Goal: Information Seeking & Learning: Learn about a topic

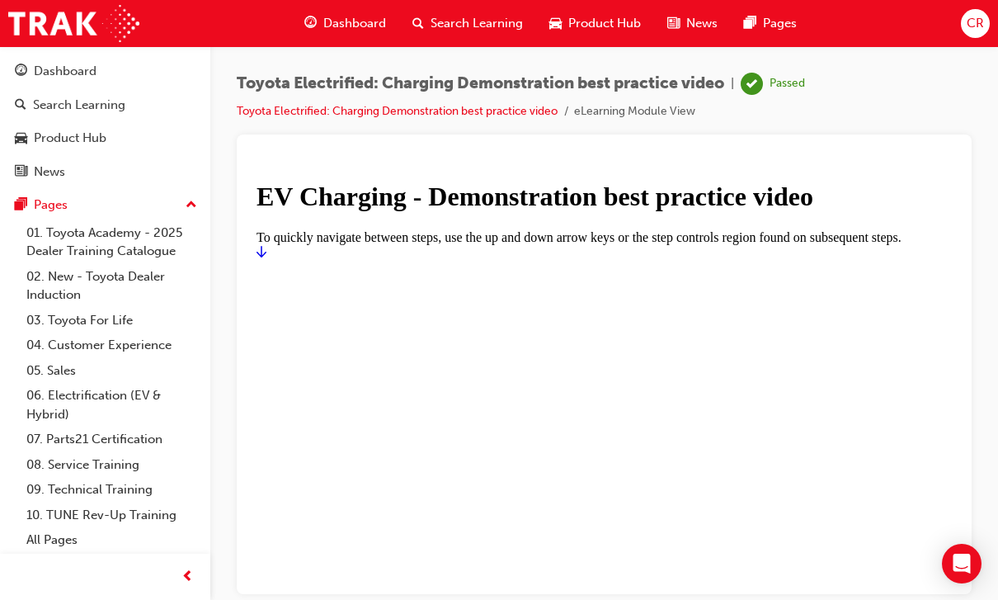
click at [72, 74] on div "Dashboard" at bounding box center [65, 71] width 63 height 19
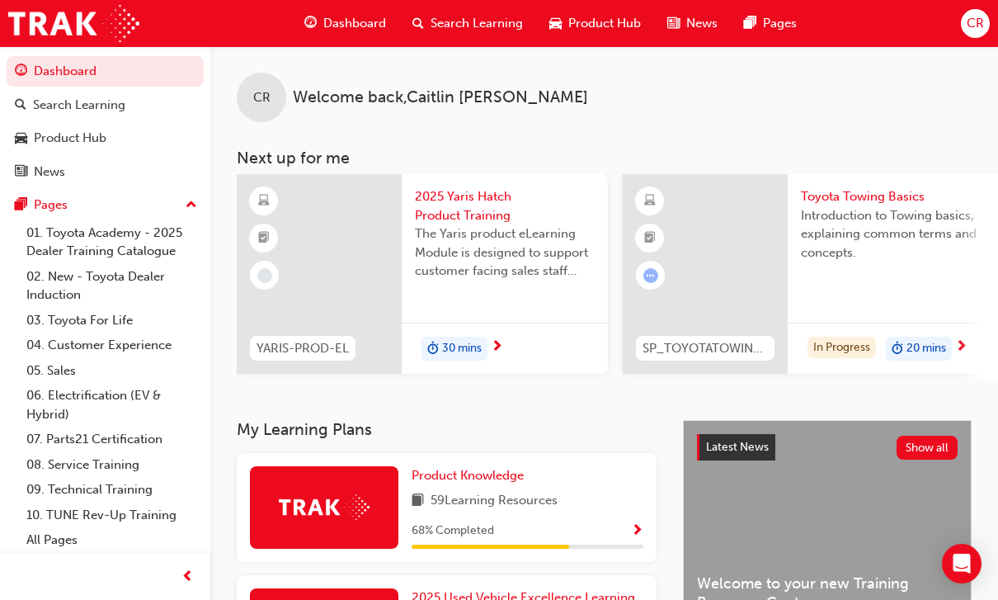
click at [499, 26] on span "Search Learning" at bounding box center [477, 23] width 92 height 19
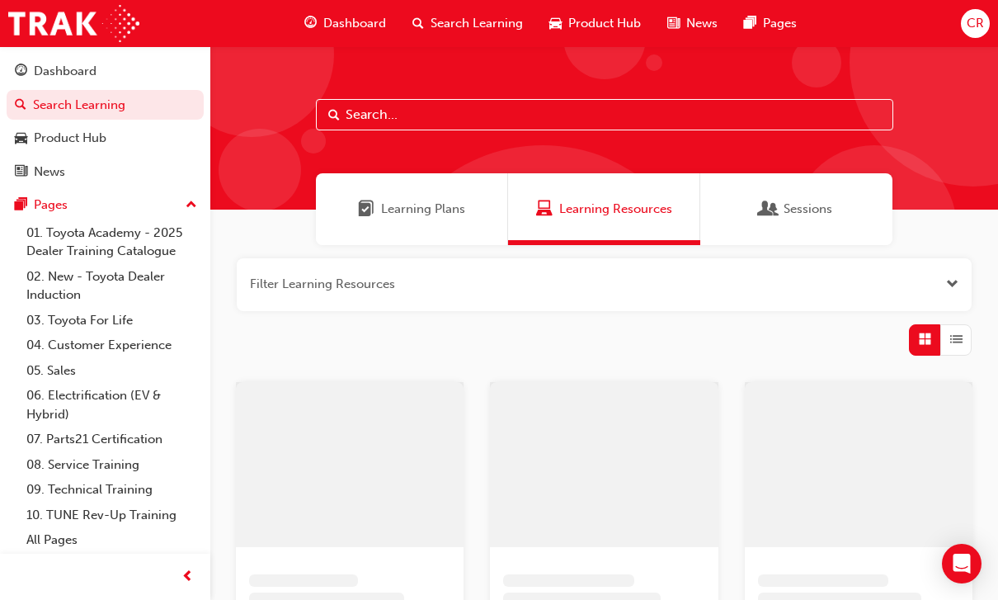
click at [495, 119] on input "text" at bounding box center [604, 114] width 577 height 31
type input "[PERSON_NAME]"
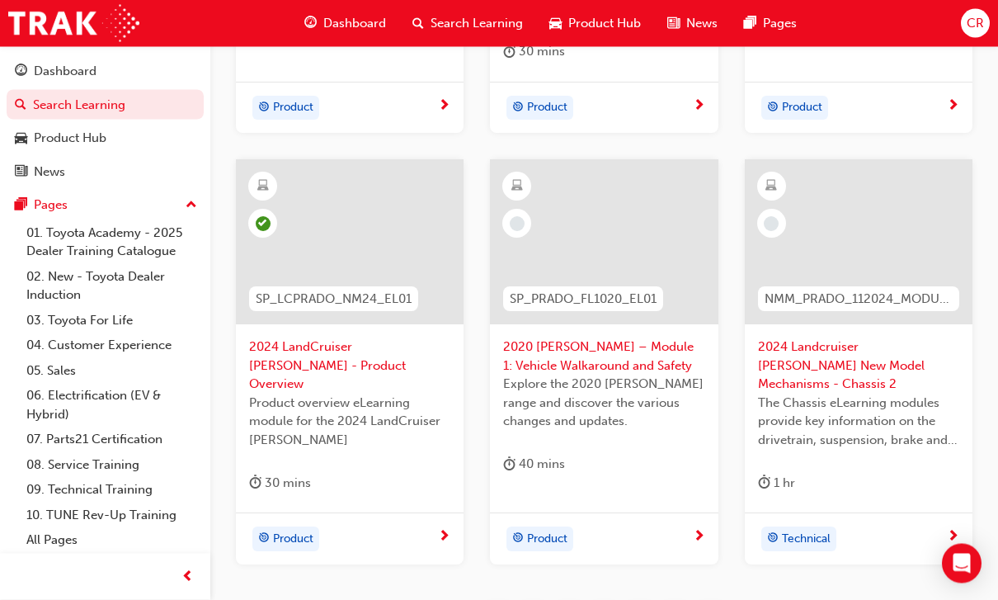
scroll to position [653, 0]
click at [687, 351] on span "2024 Landcruiser [PERSON_NAME] New Model Mechanisms - Chassis 2" at bounding box center [858, 365] width 201 height 56
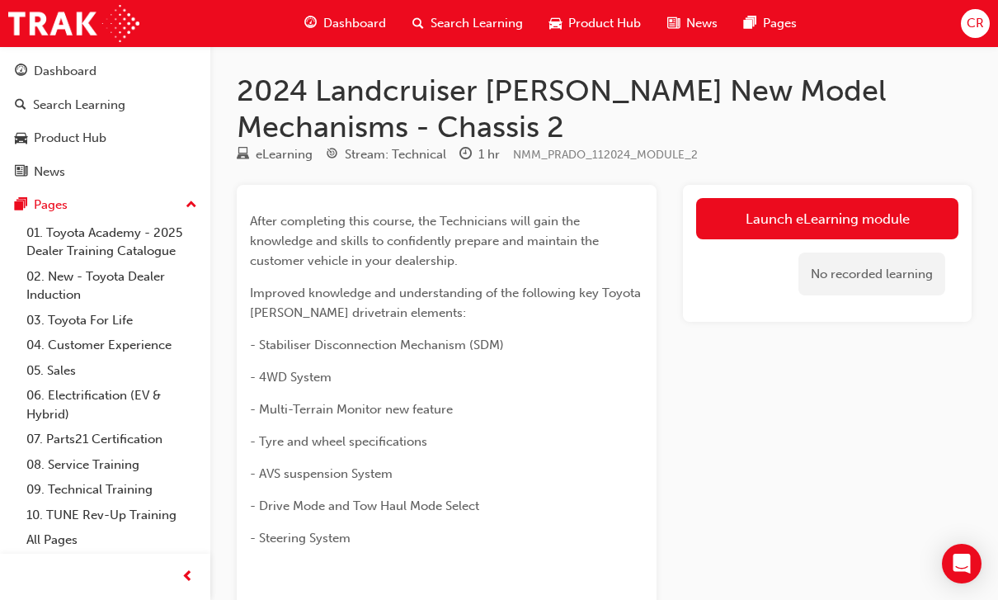
click at [687, 219] on link "Launch eLearning module" at bounding box center [827, 218] width 262 height 41
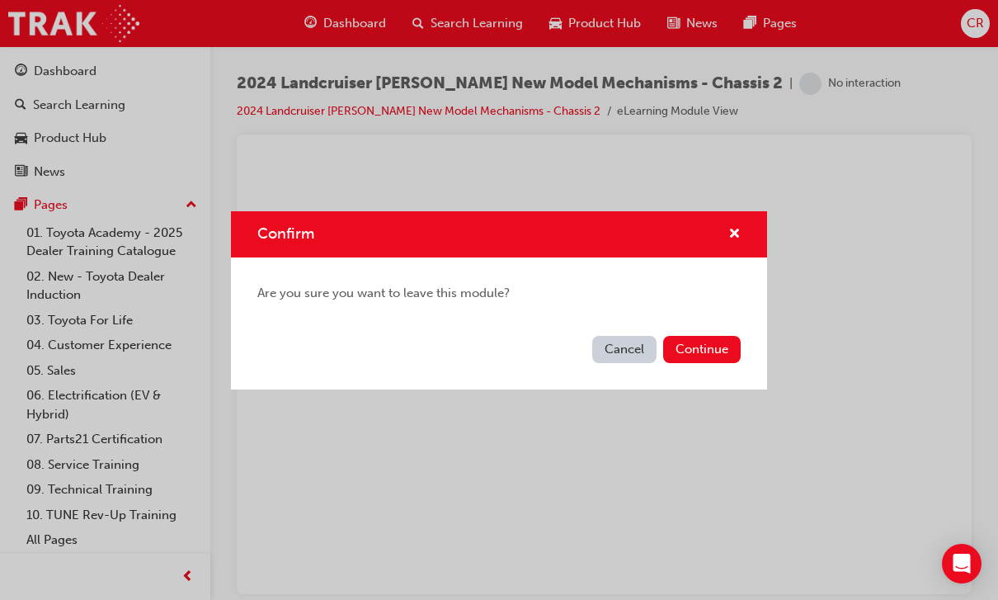
click at [687, 351] on button "Continue" at bounding box center [702, 349] width 78 height 27
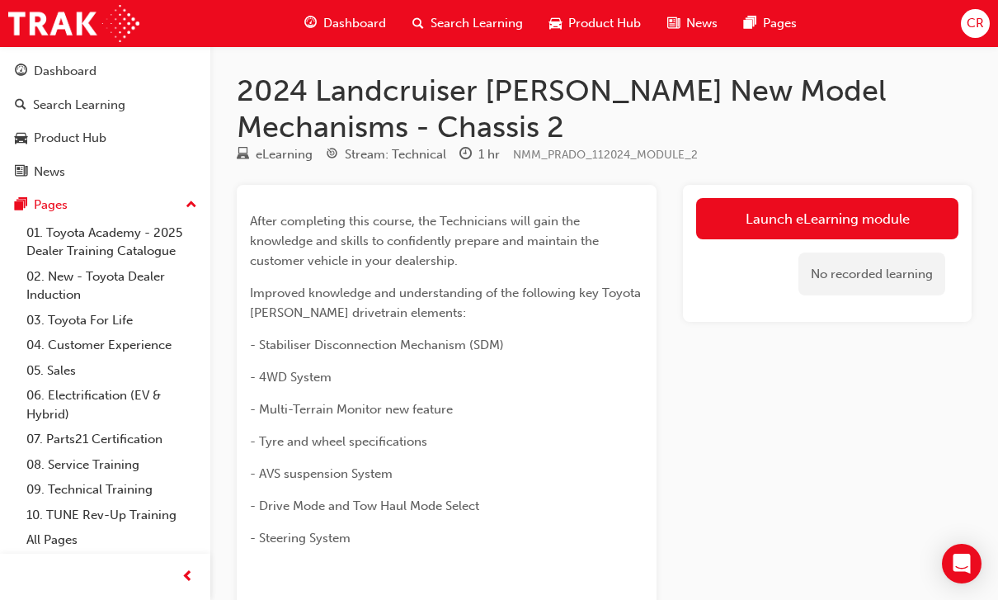
click at [687, 209] on link "Launch eLearning module" at bounding box center [827, 218] width 262 height 41
click at [687, 219] on link "Launch eLearning module" at bounding box center [827, 218] width 262 height 41
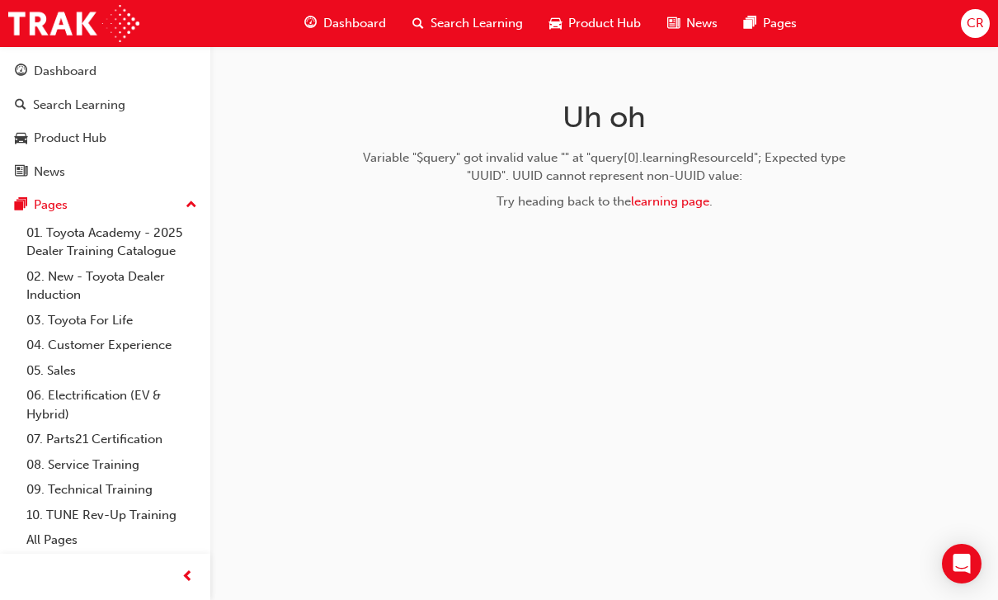
click at [685, 198] on link "learning page" at bounding box center [670, 201] width 78 height 15
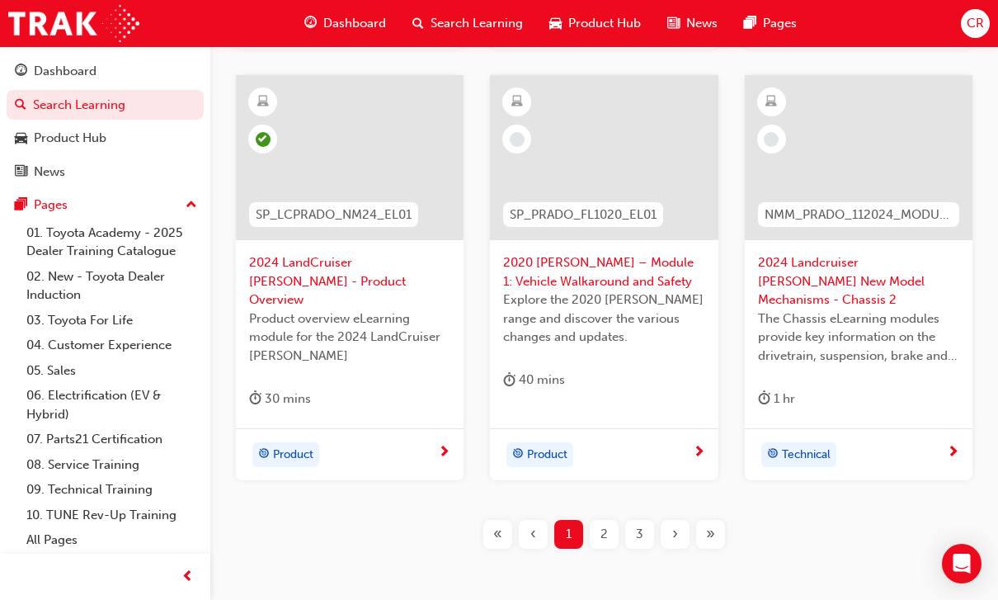
scroll to position [723, 0]
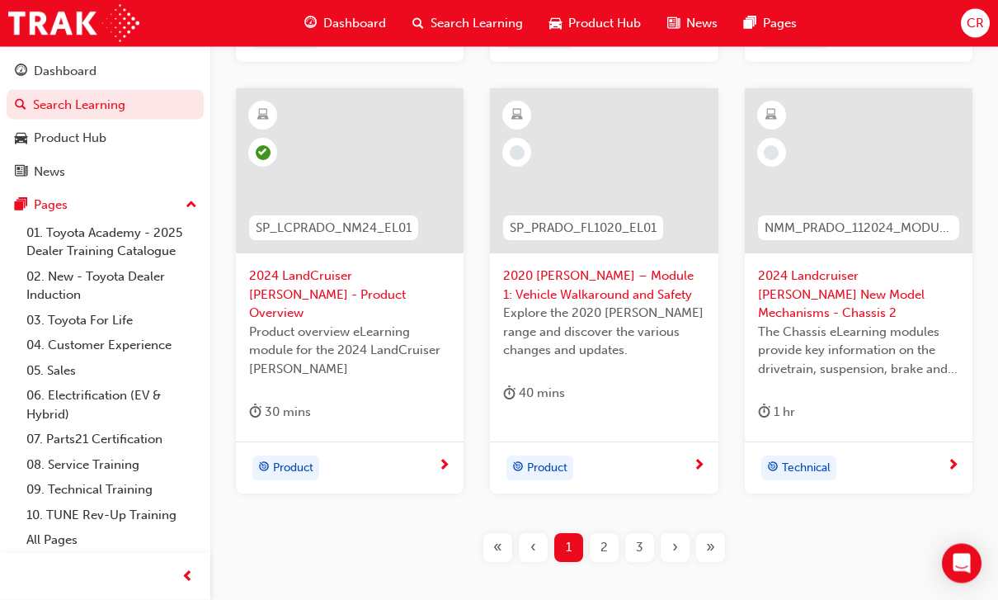
click at [687, 299] on span "2024 Landcruiser [PERSON_NAME] New Model Mechanisms - Chassis 2" at bounding box center [858, 295] width 201 height 56
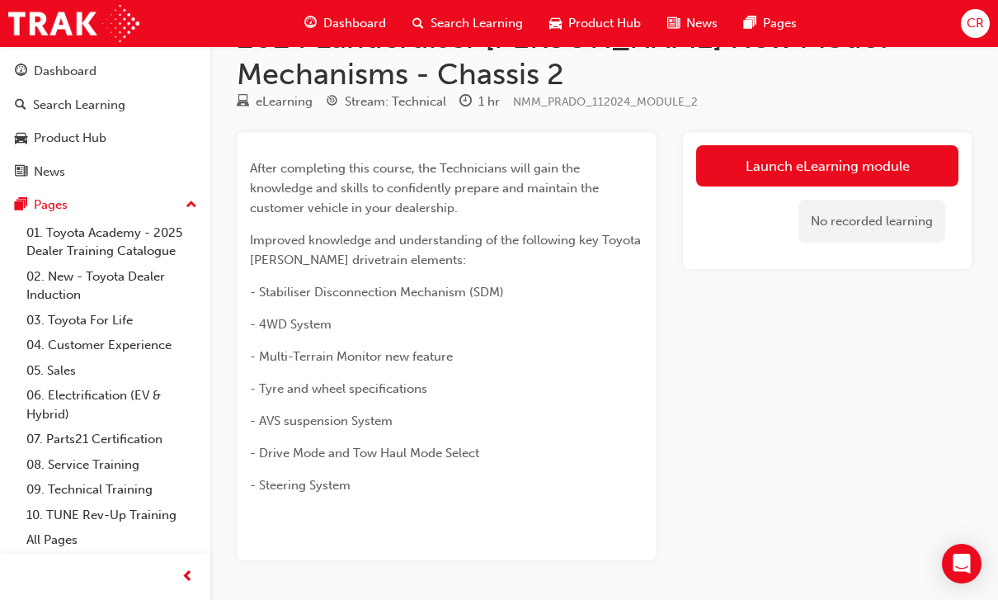
click at [687, 162] on link "Launch eLearning module" at bounding box center [827, 165] width 262 height 41
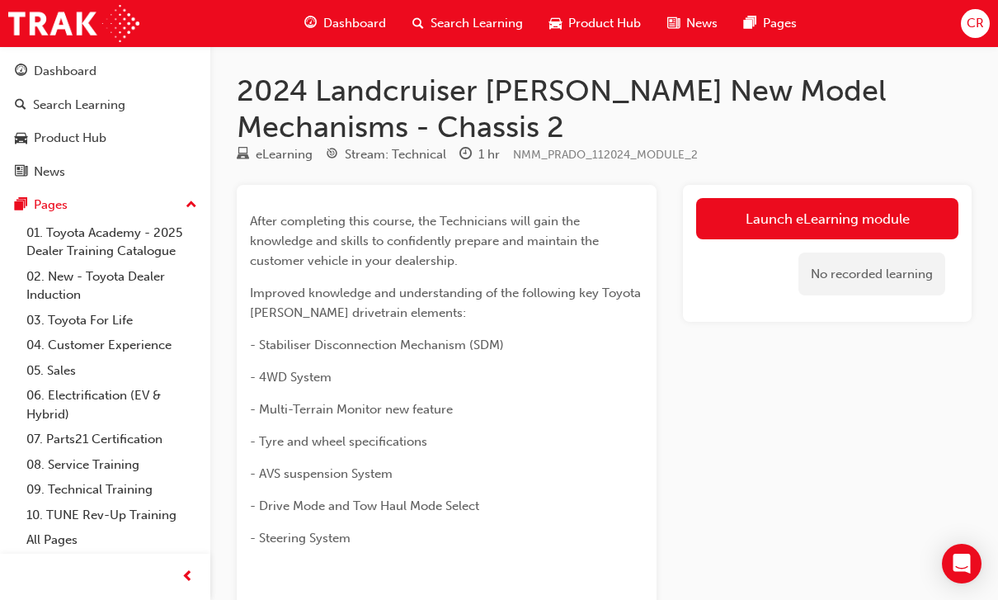
click at [687, 210] on link "Launch eLearning module" at bounding box center [827, 218] width 262 height 41
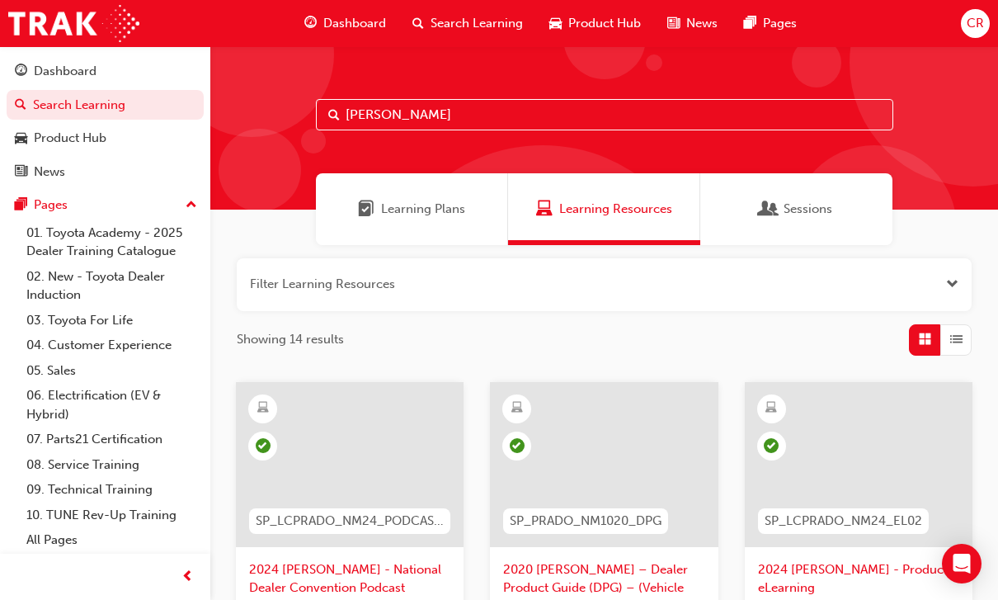
click at [687, 113] on input "[PERSON_NAME]" at bounding box center [604, 114] width 577 height 31
type input "P"
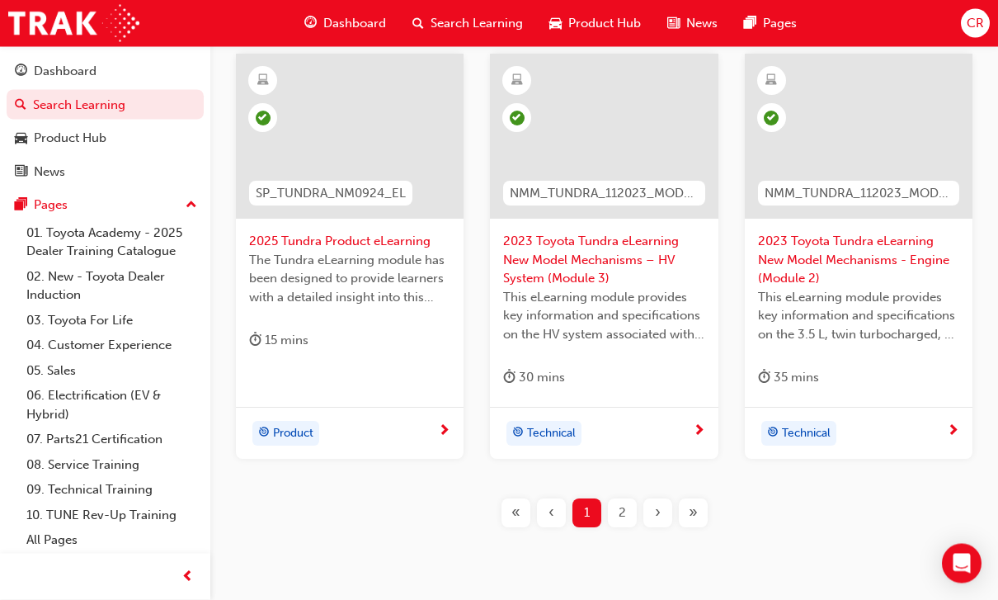
scroll to position [760, 0]
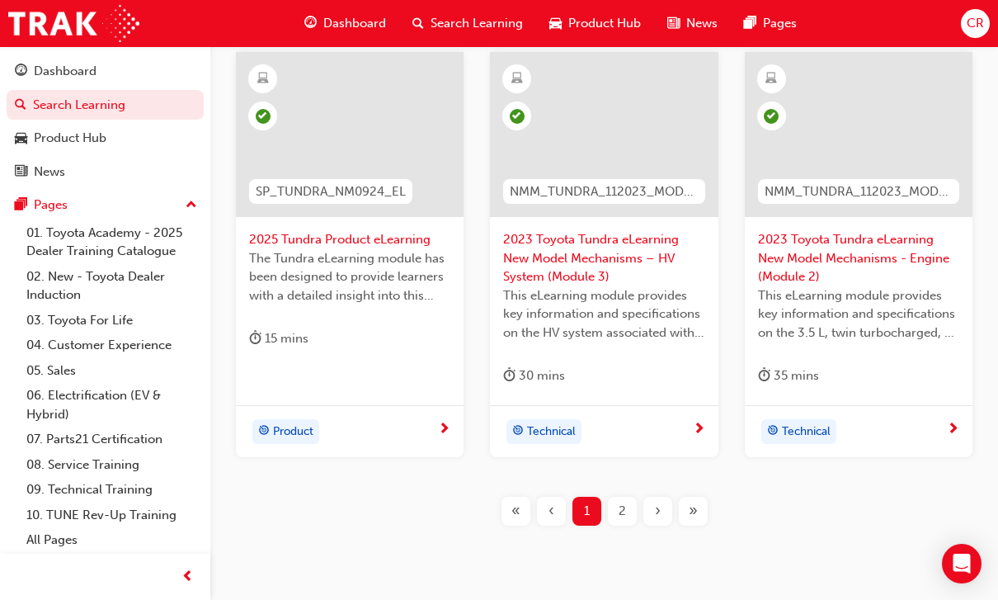
click at [633, 496] on div "2" at bounding box center [622, 510] width 29 height 29
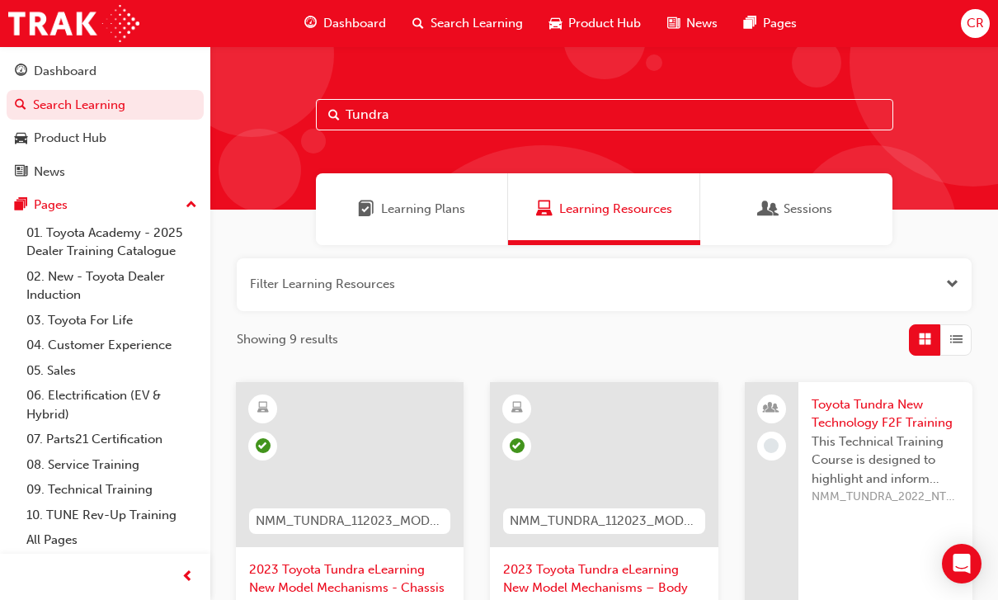
click at [687, 115] on input "Tundra" at bounding box center [604, 114] width 577 height 31
type input "T"
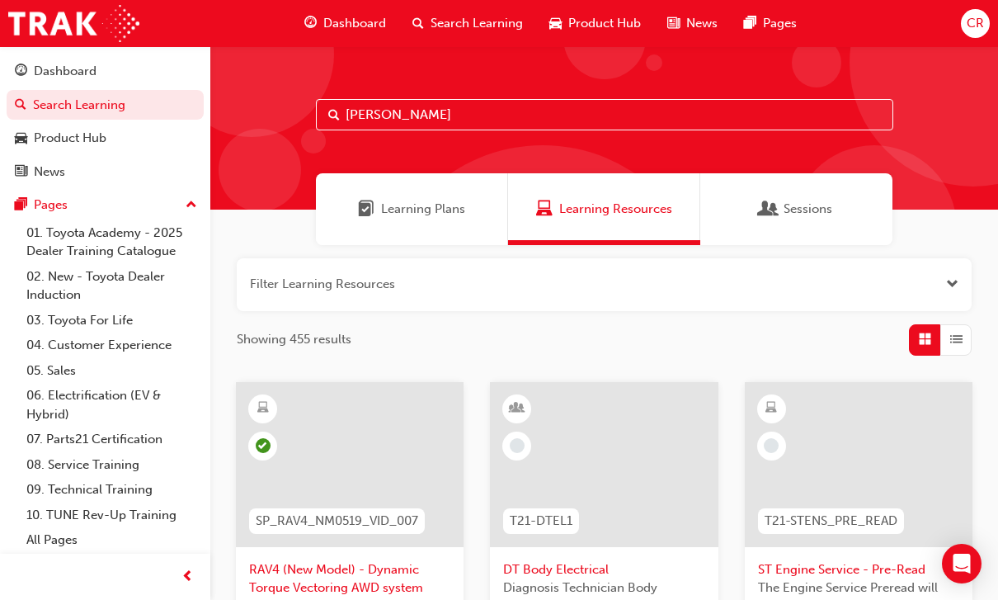
type input "[PERSON_NAME]"
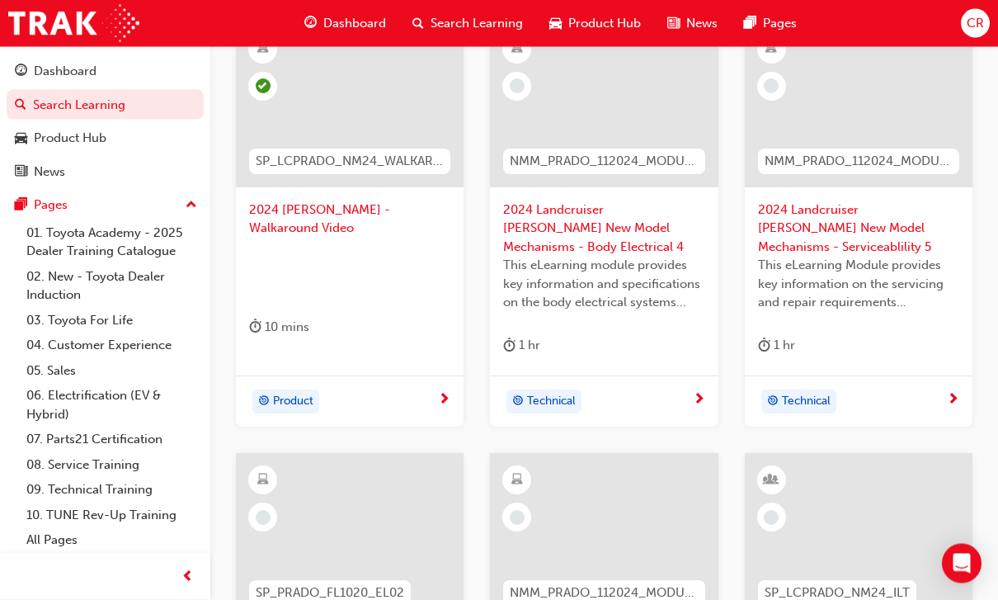
scroll to position [360, 0]
click at [553, 221] on span "2024 Landcruiser [PERSON_NAME] New Model Mechanisms - Body Electrical 4" at bounding box center [603, 228] width 201 height 56
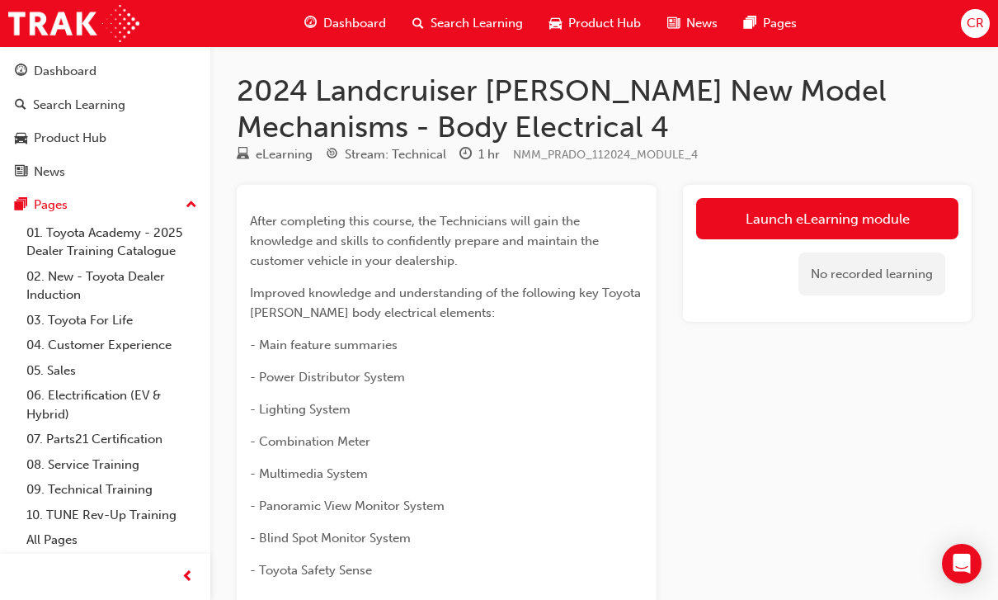
click at [687, 221] on link "Launch eLearning module" at bounding box center [827, 218] width 262 height 41
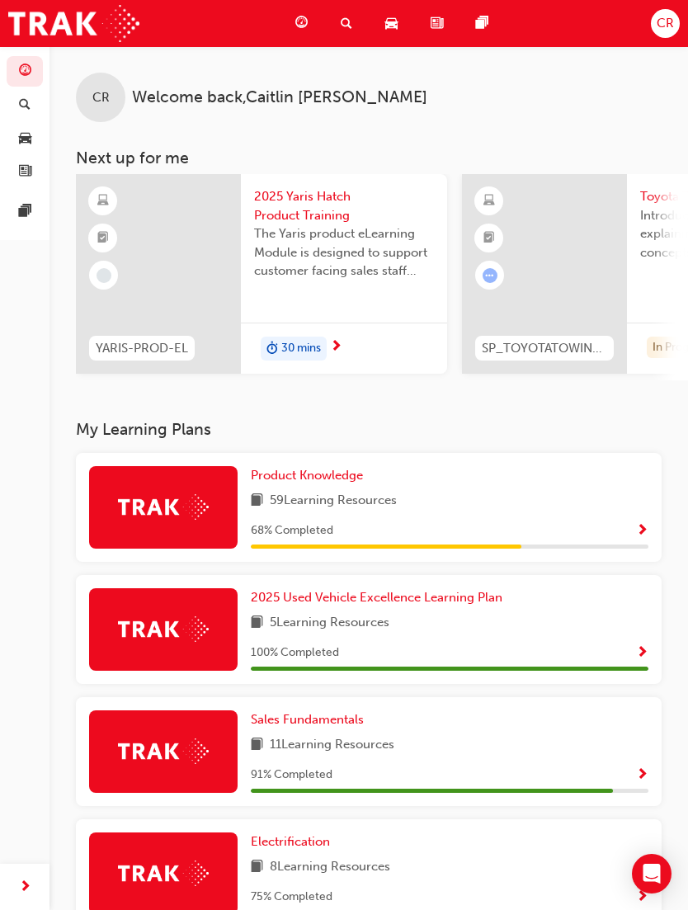
click at [445, 501] on div "59 Learning Resources" at bounding box center [450, 501] width 398 height 21
click at [336, 468] on span "Product Knowledge" at bounding box center [307, 475] width 112 height 15
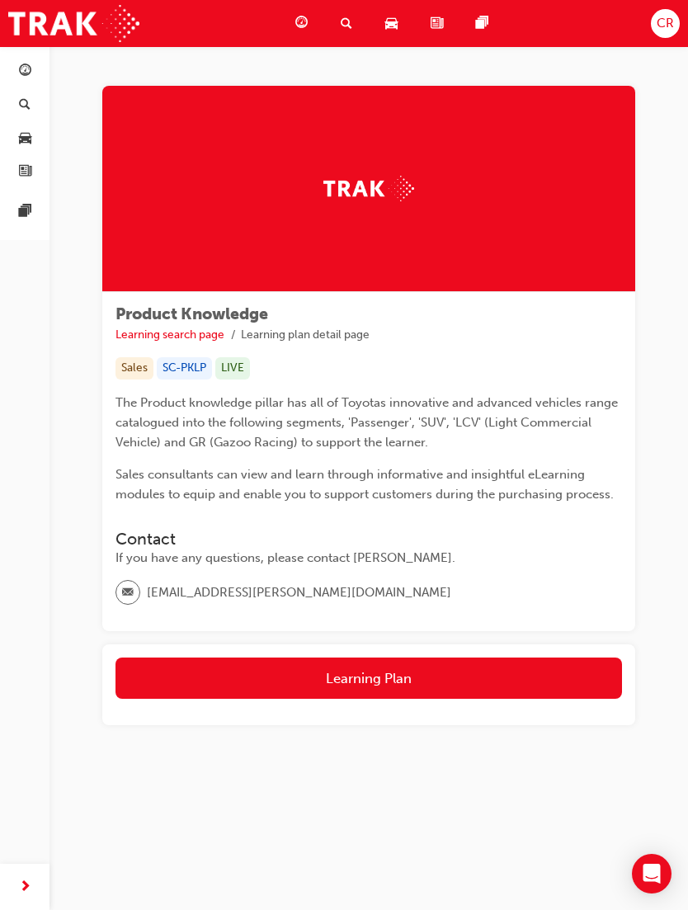
click at [350, 16] on span "search-icon" at bounding box center [347, 23] width 12 height 21
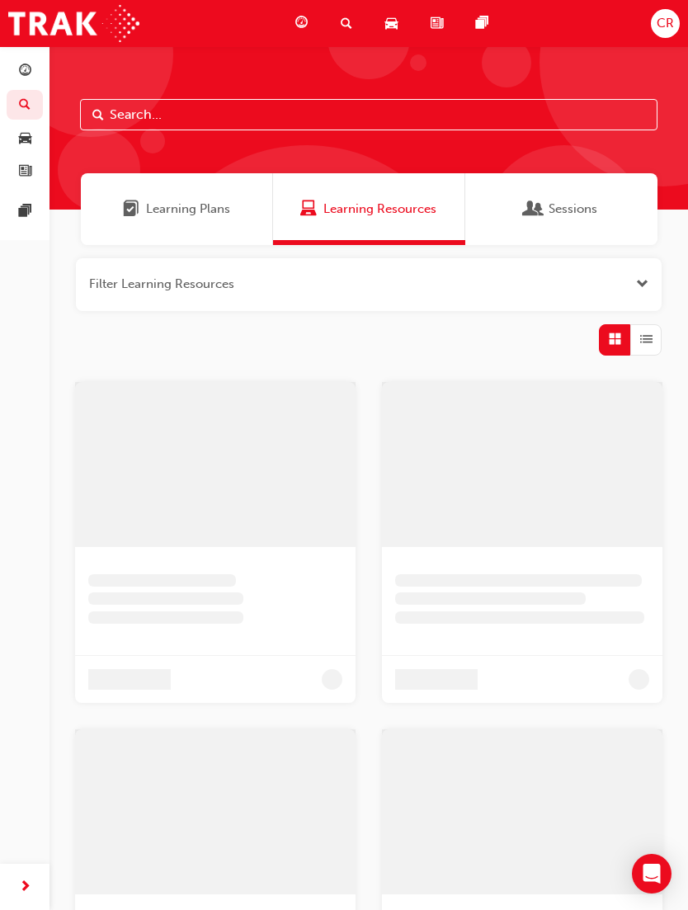
click at [490, 124] on input "text" at bounding box center [368, 114] width 577 height 31
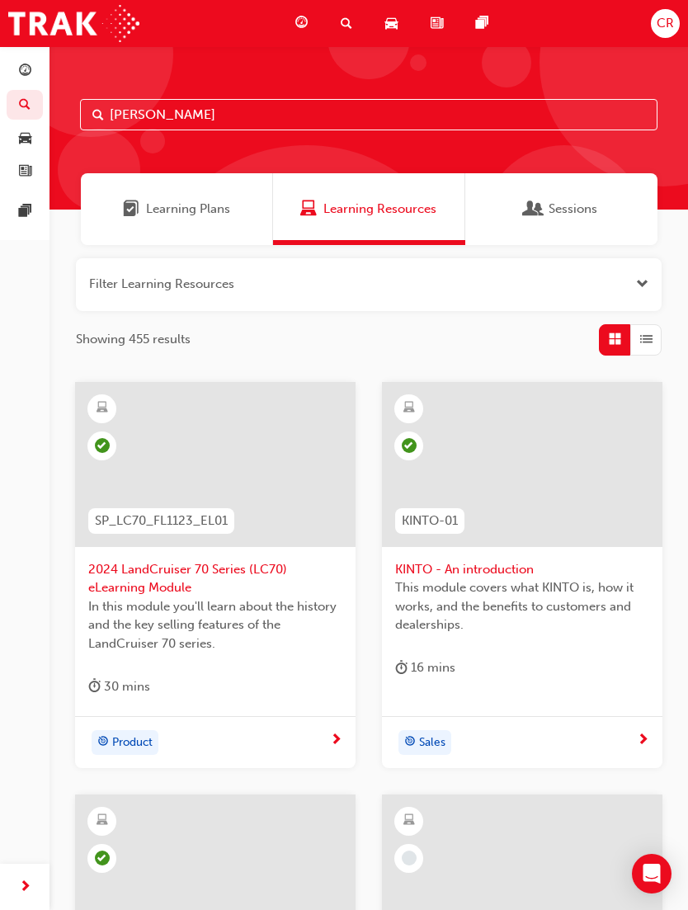
type input "[PERSON_NAME]"
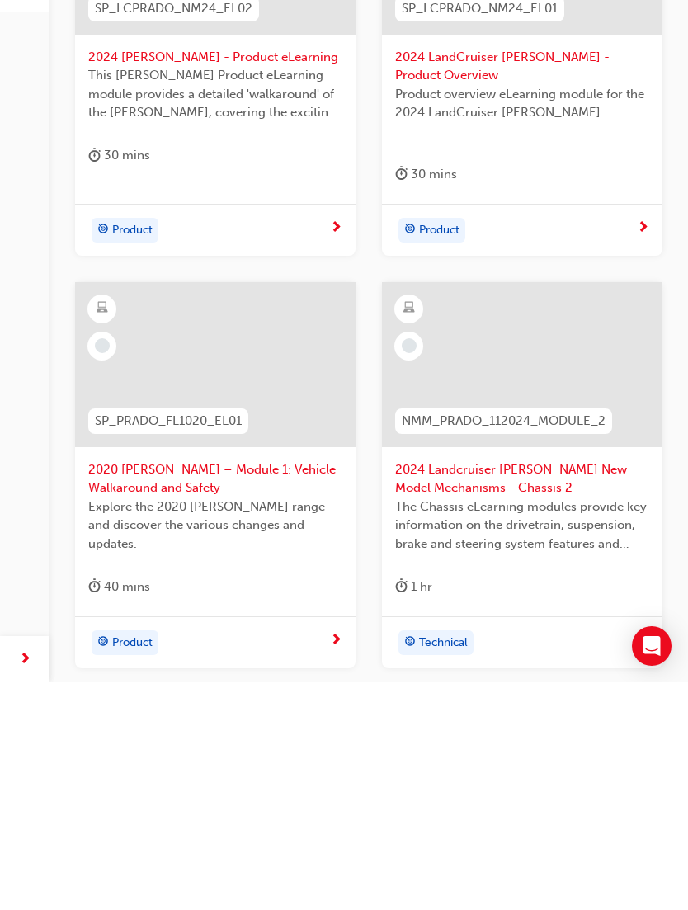
scroll to position [711, 0]
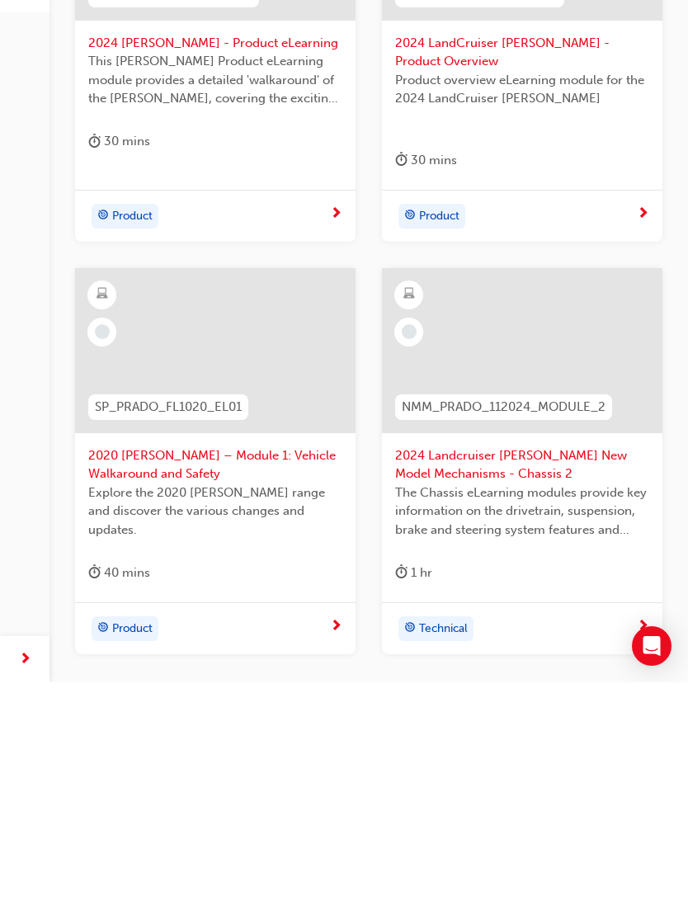
click at [522, 674] on span "2024 Landcruiser [PERSON_NAME] New Model Mechanisms - Chassis 2" at bounding box center [522, 692] width 254 height 37
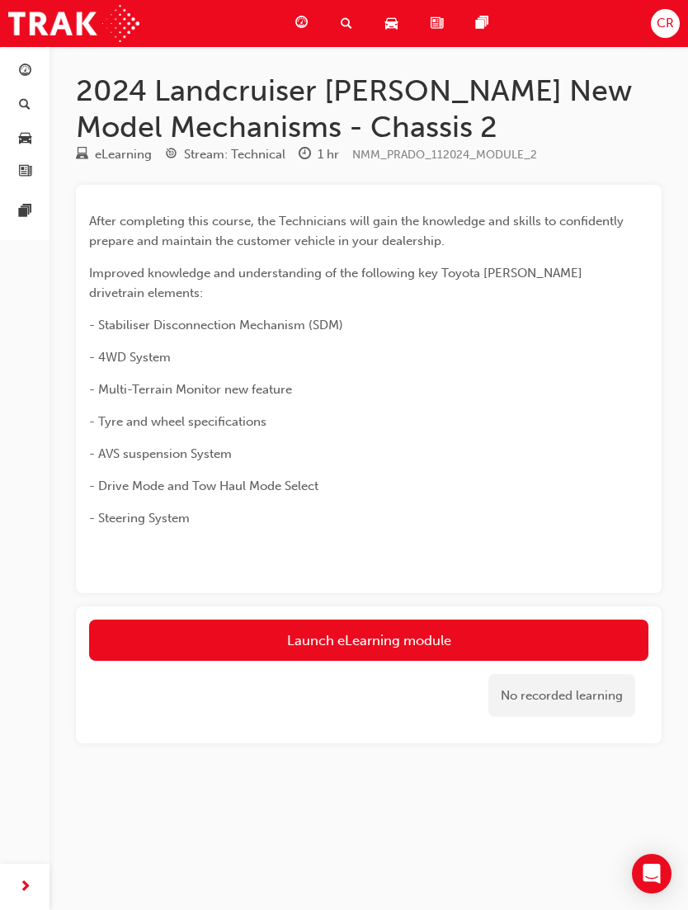
click at [478, 635] on link "Launch eLearning module" at bounding box center [368, 639] width 559 height 41
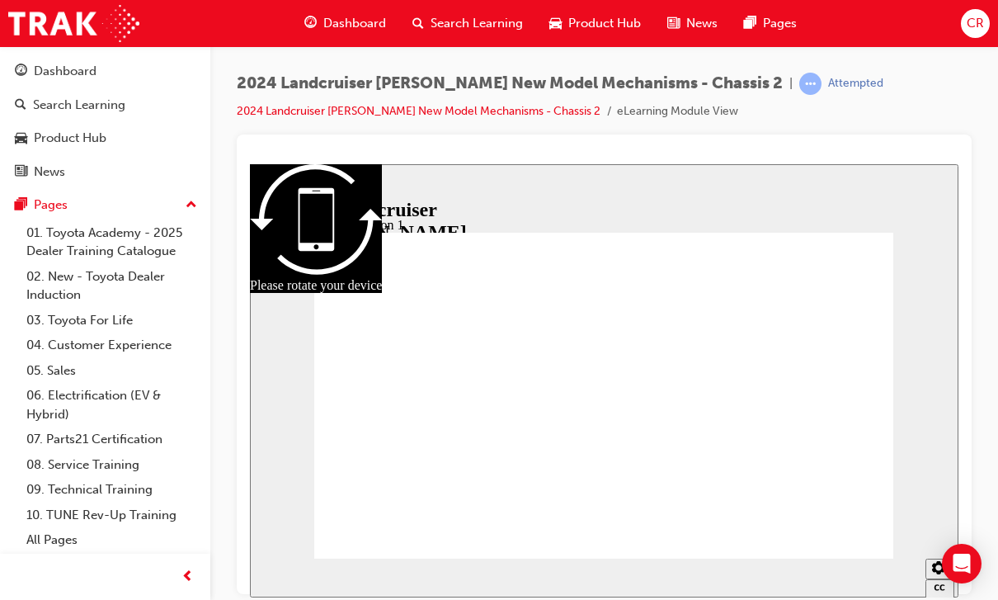
radio input "true"
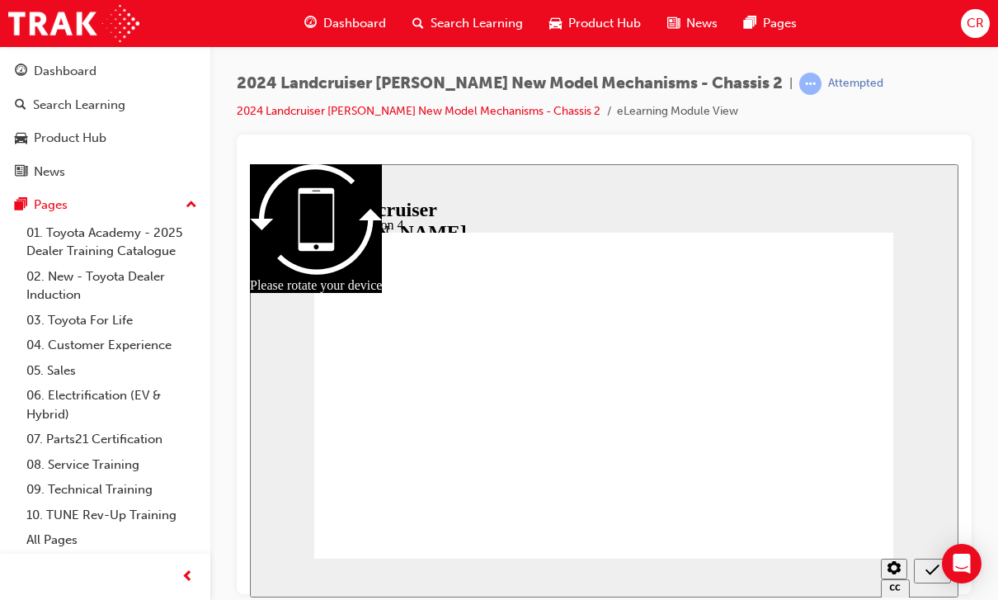
radio input "true"
click at [266, 194] on icon "Sidebar Toggle" at bounding box center [265, 190] width 14 height 8
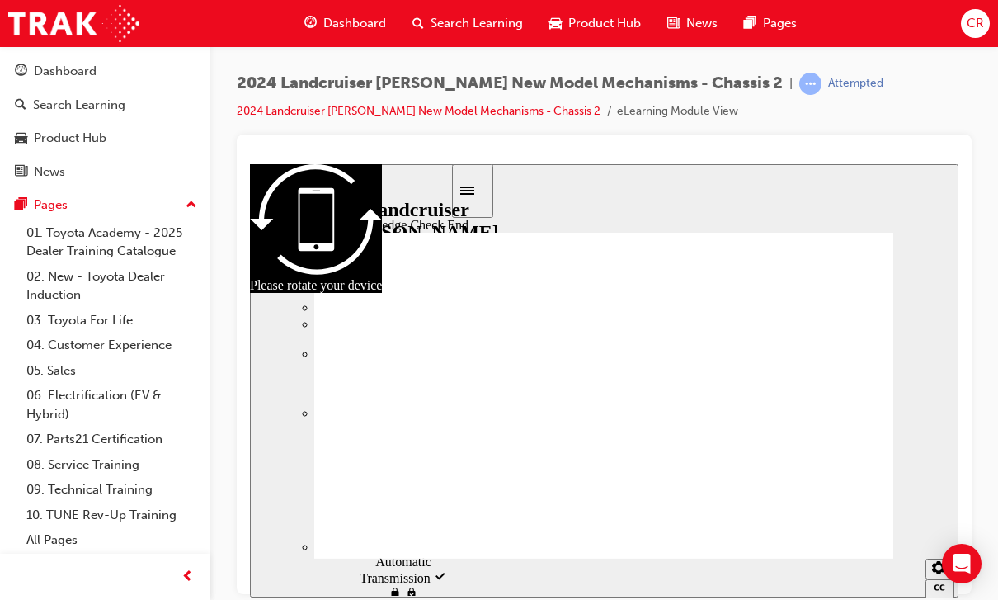
click at [687, 312] on button "Close" at bounding box center [604, 379] width 708 height 433
click at [272, 188] on icon "Sidebar Toggle" at bounding box center [265, 190] width 14 height 8
click at [375, 242] on span "Landcruiser [PERSON_NAME] visited" at bounding box center [392, 260] width 115 height 45
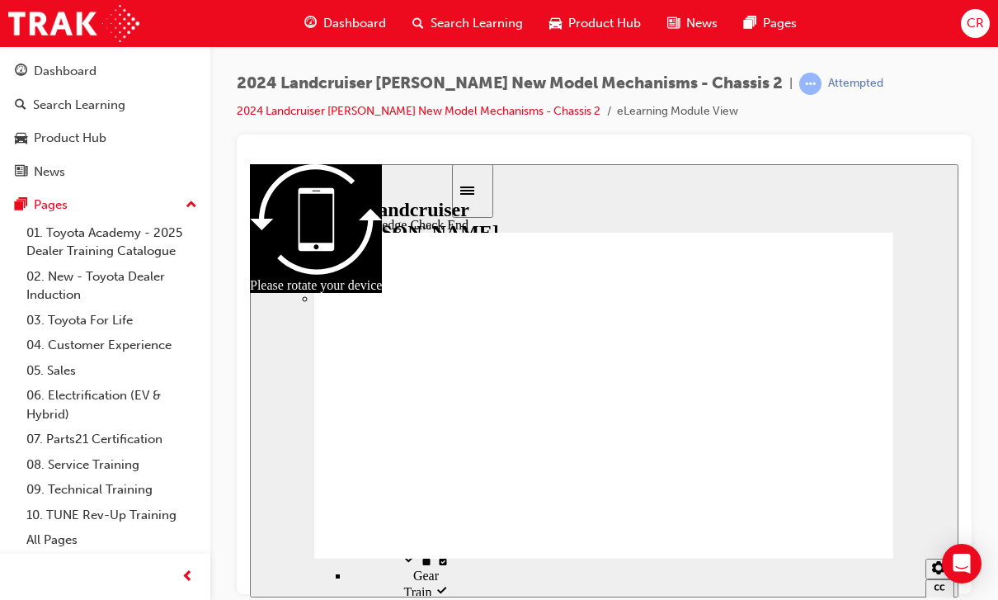
scroll to position [247, 0]
click at [687, 303] on button "Close" at bounding box center [604, 379] width 708 height 433
radio input "true"
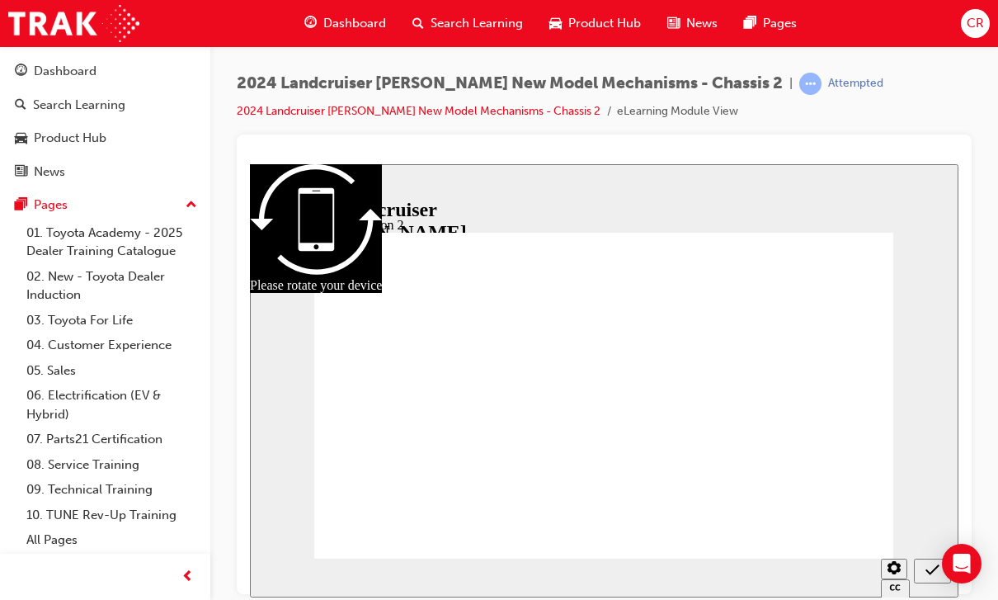
radio input "true"
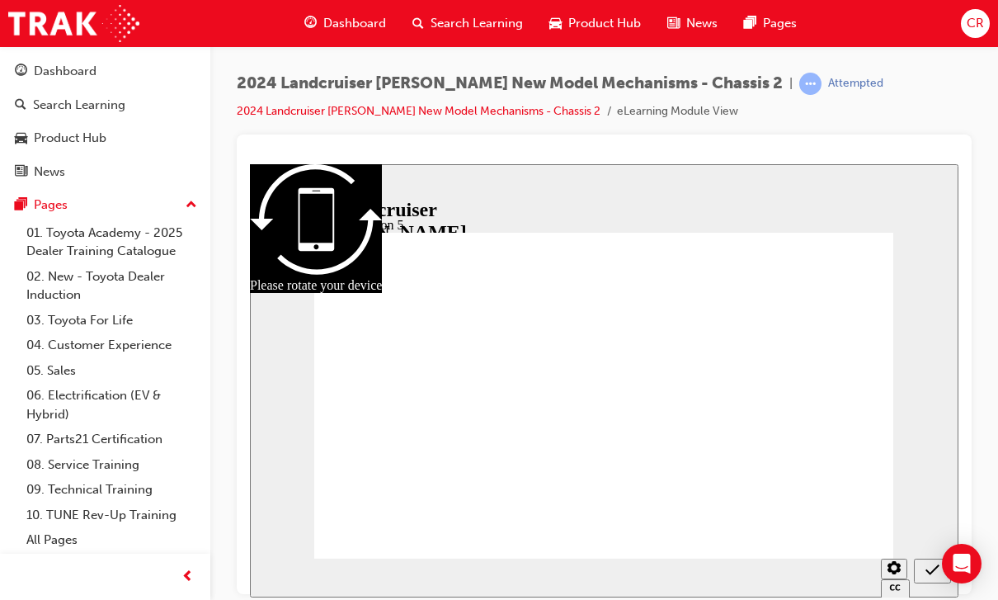
radio input "false"
radio input "true"
click at [269, 186] on icon "Sidebar Toggle" at bounding box center [270, 189] width 25 height 10
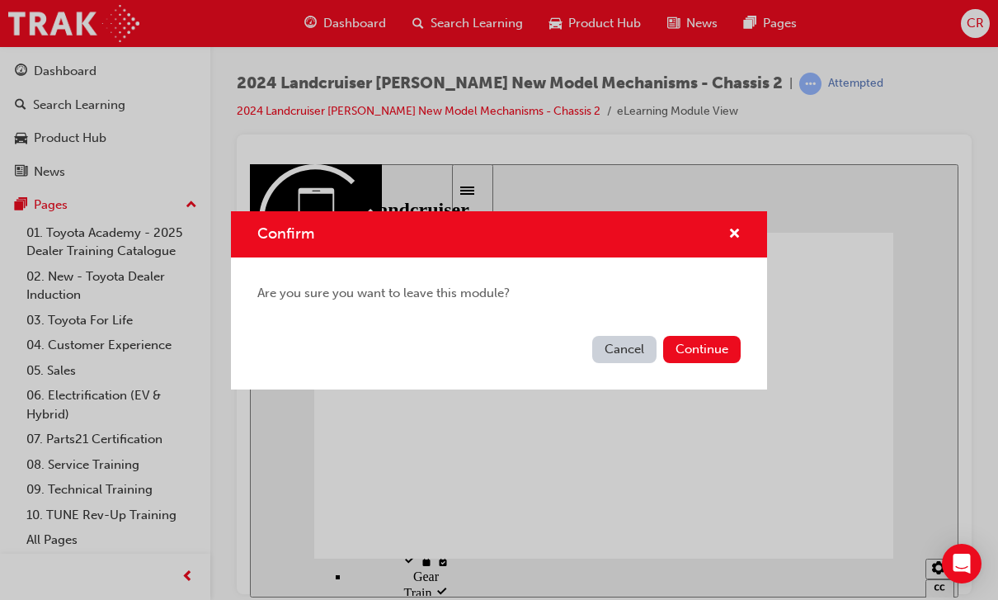
click at [687, 347] on button "Continue" at bounding box center [702, 349] width 78 height 27
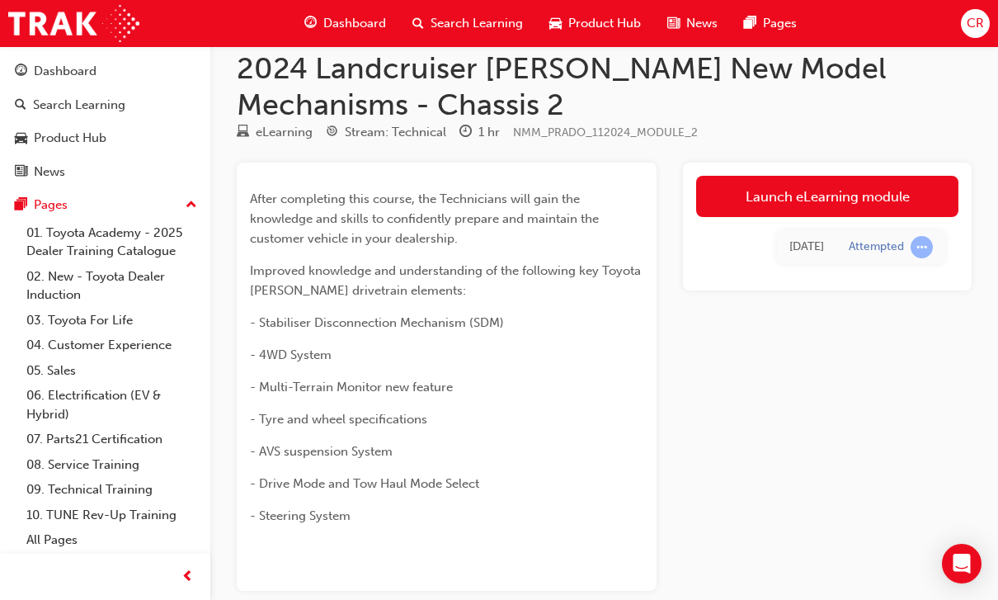
scroll to position [25, 0]
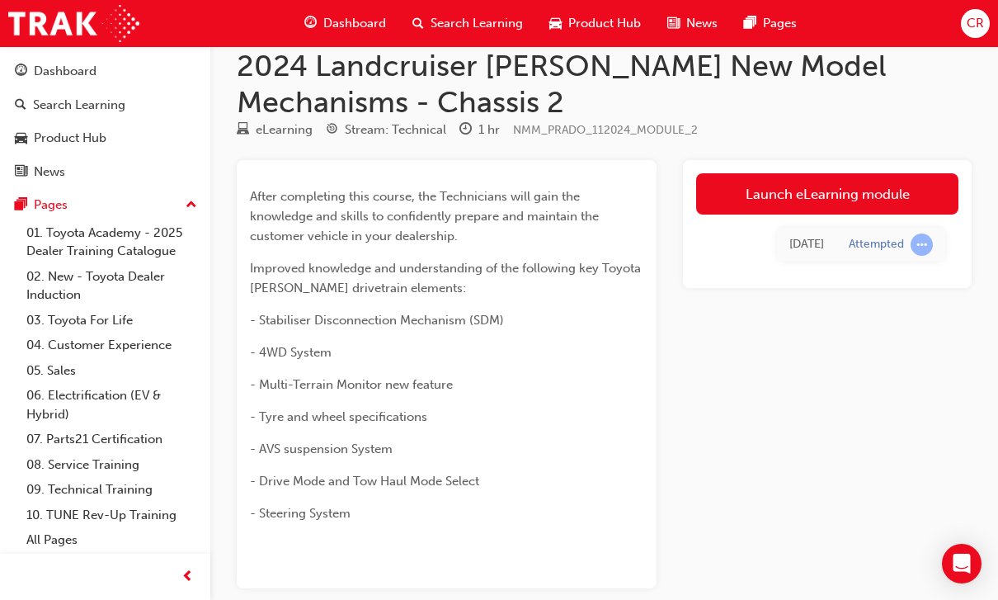
click at [687, 195] on link "Launch eLearning module" at bounding box center [827, 193] width 262 height 41
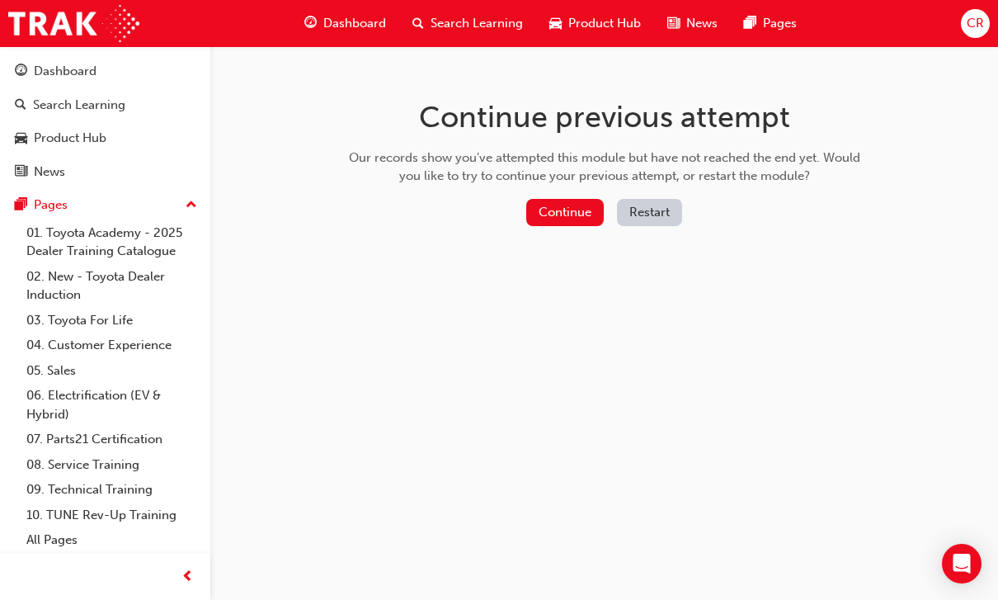
click at [570, 214] on button "Continue" at bounding box center [565, 212] width 78 height 27
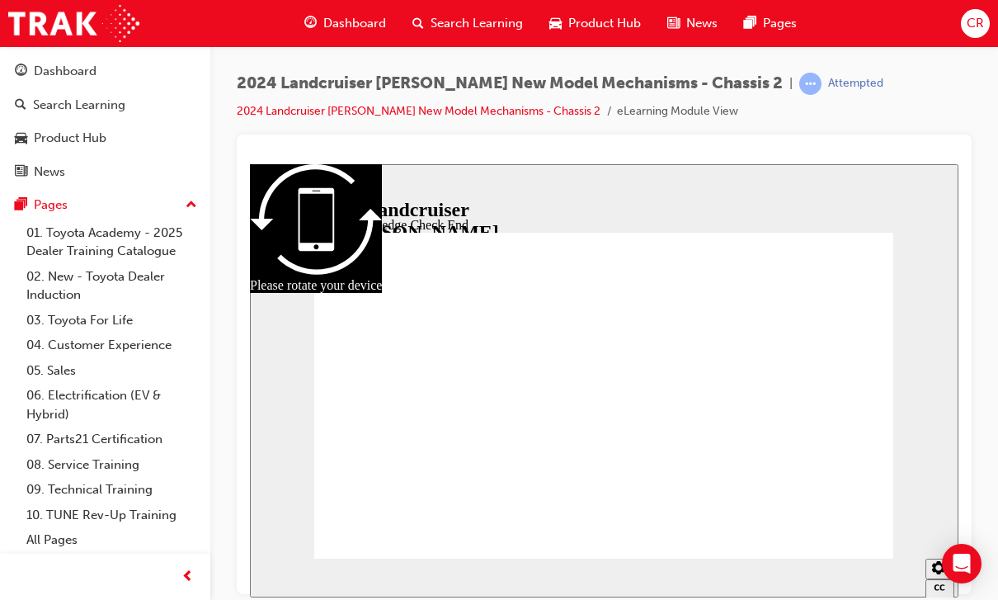
click at [272, 191] on icon "Sidebar Toggle" at bounding box center [265, 190] width 14 height 8
click at [687, 334] on button "Close" at bounding box center [604, 379] width 708 height 433
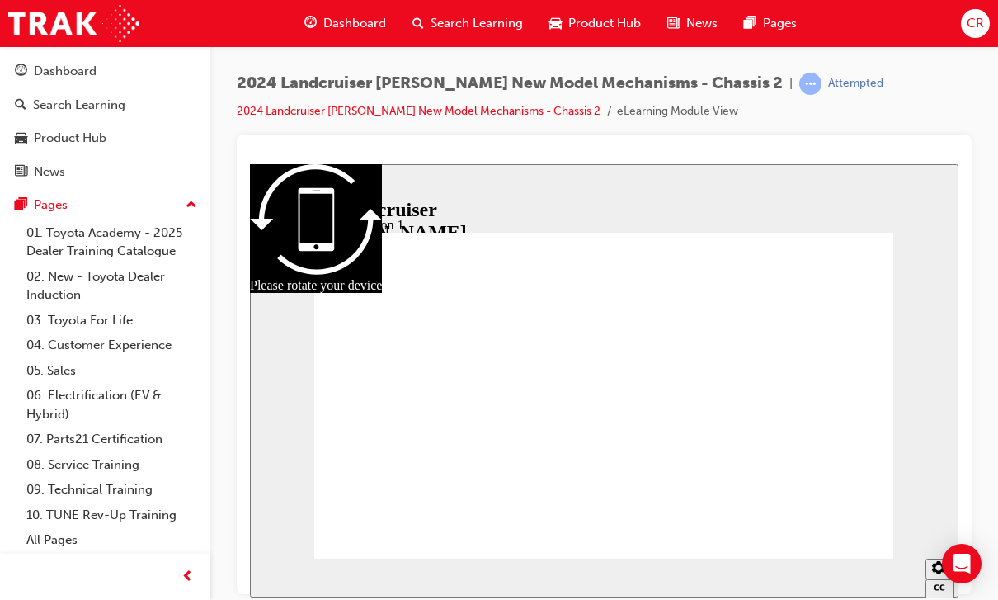
radio input "true"
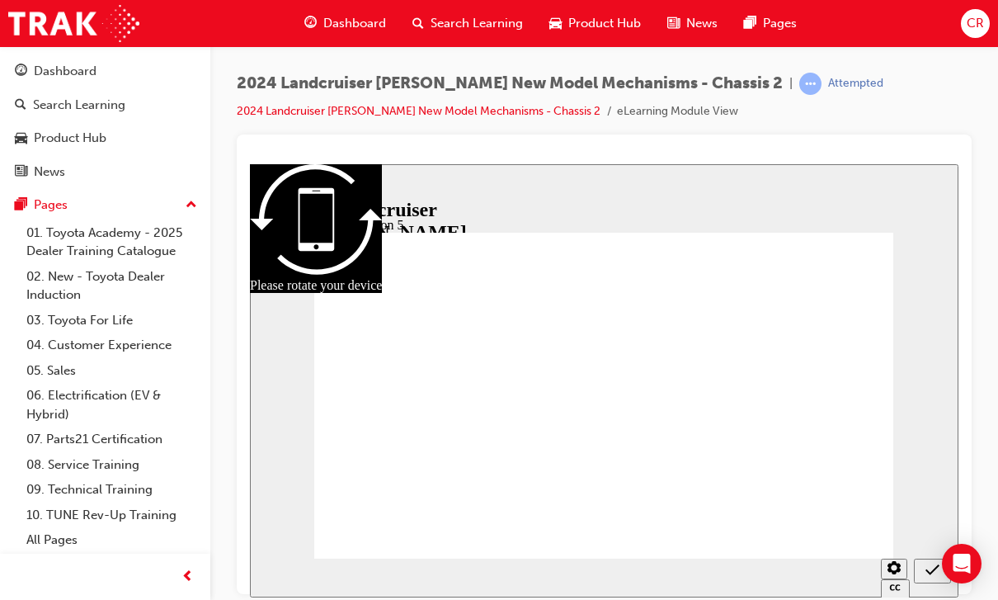
radio input "true"
radio input "false"
radio input "true"
click at [259, 188] on div "Sidebar Toggle" at bounding box center [270, 190] width 28 height 12
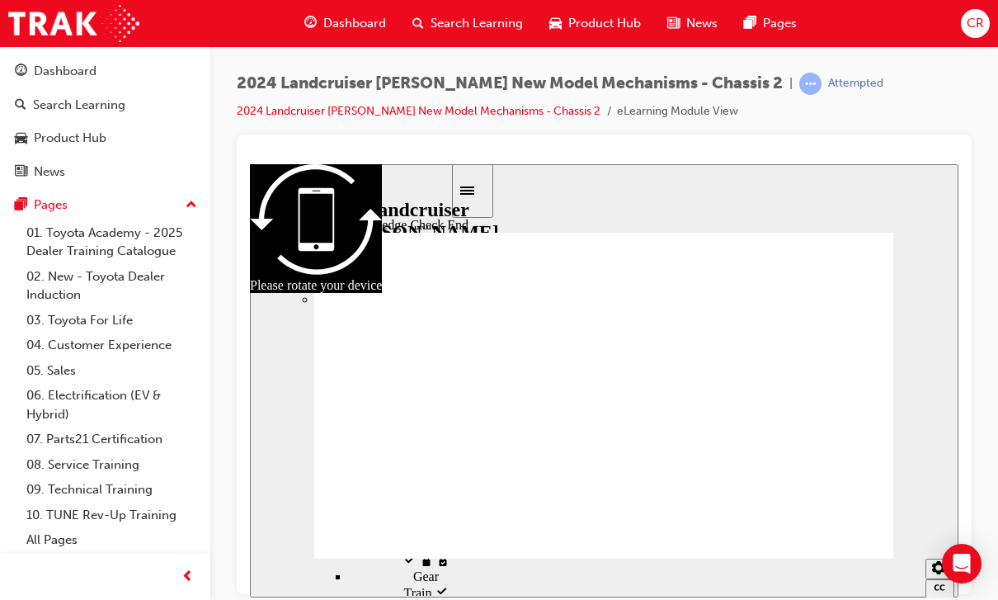
scroll to position [209, 0]
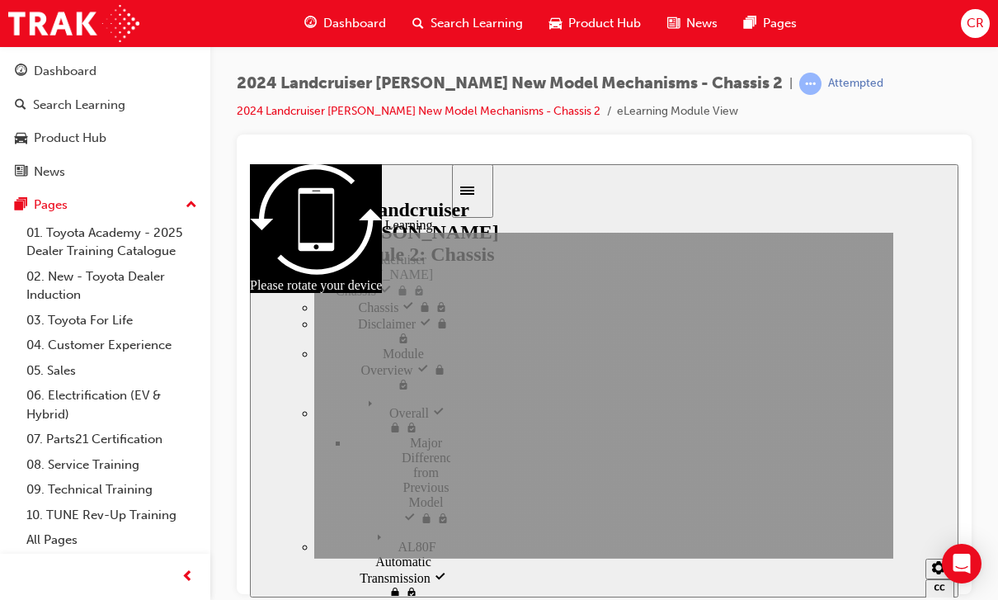
click at [335, 244] on icon "Menu" at bounding box center [347, 250] width 25 height 25
click at [335, 238] on icon "Menu" at bounding box center [347, 250] width 25 height 25
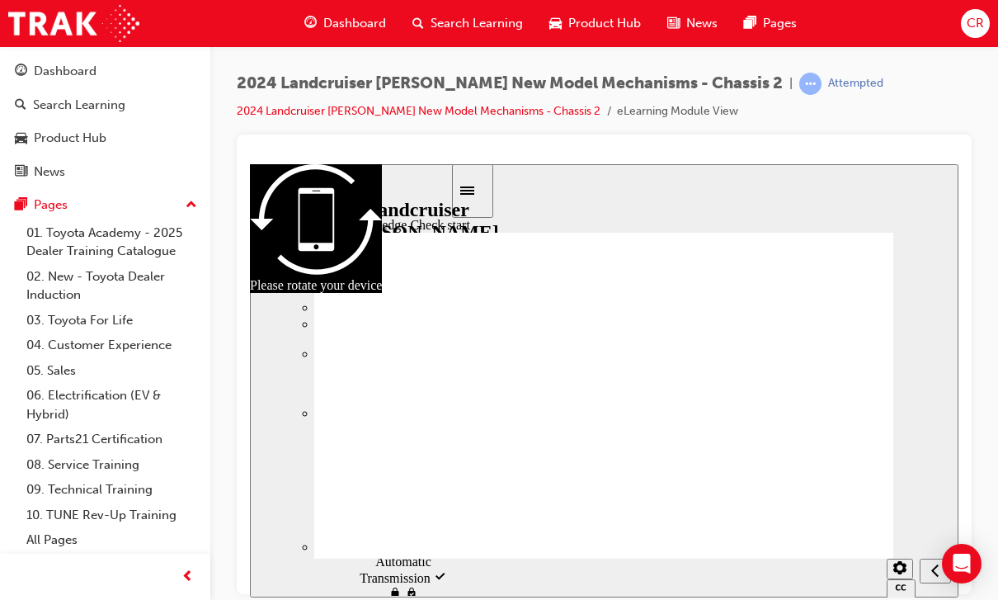
click at [687, 318] on button "Close" at bounding box center [604, 379] width 708 height 433
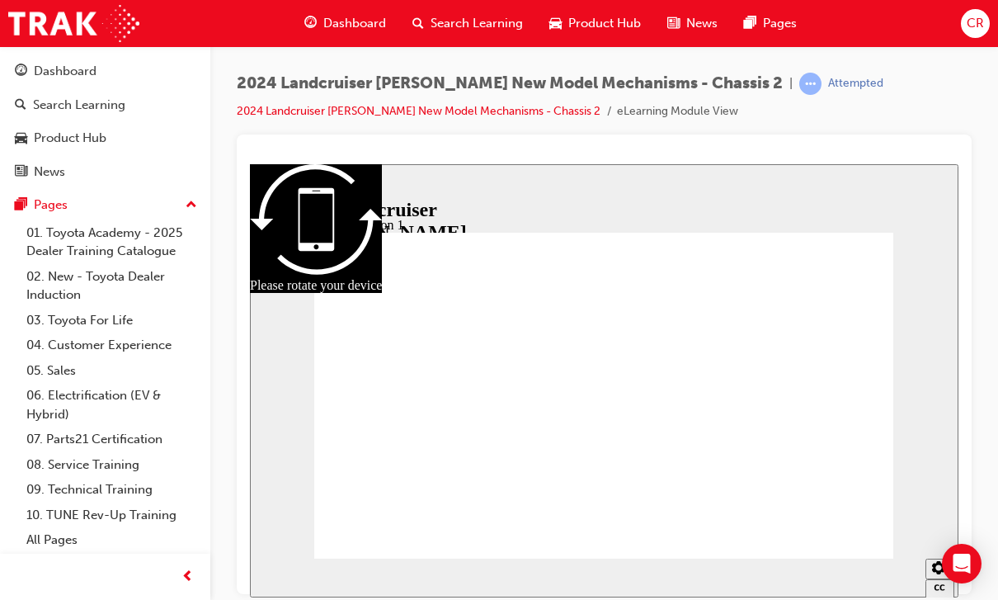
radio input "true"
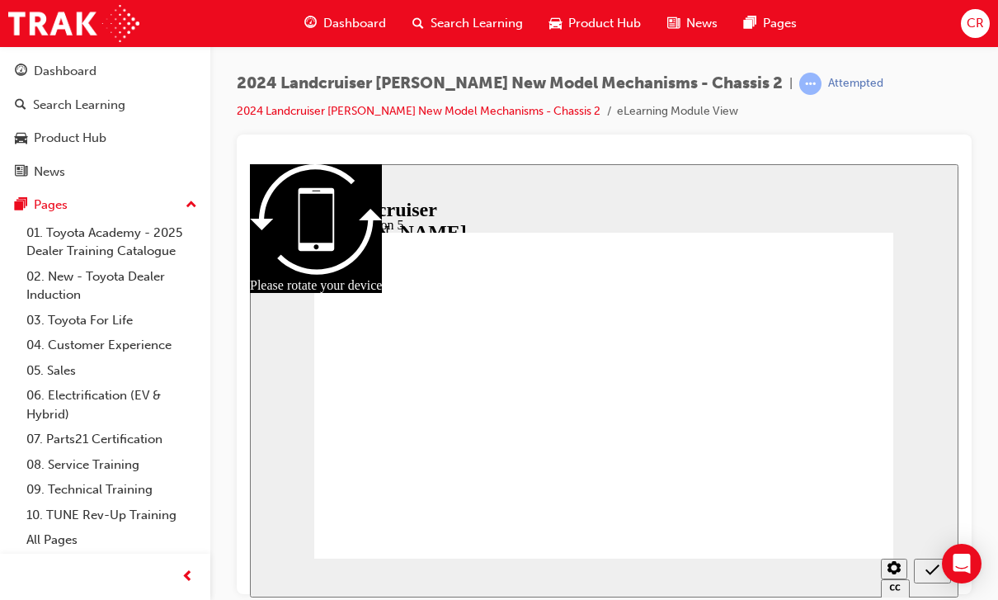
radio input "true"
radio input "false"
radio input "true"
click at [64, 66] on div "Dashboard" at bounding box center [65, 71] width 63 height 19
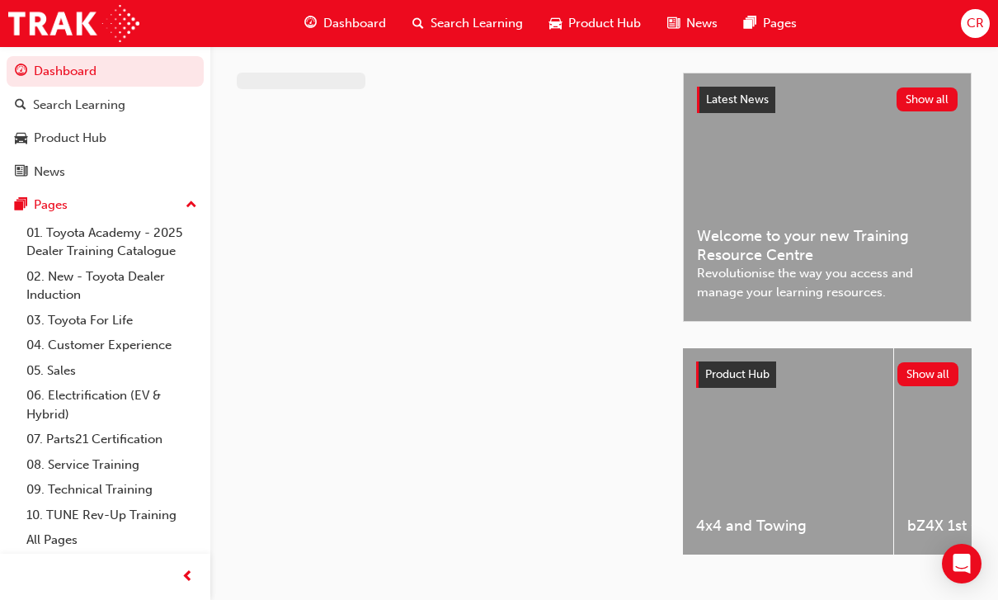
click at [490, 37] on div "Search Learning" at bounding box center [467, 24] width 137 height 34
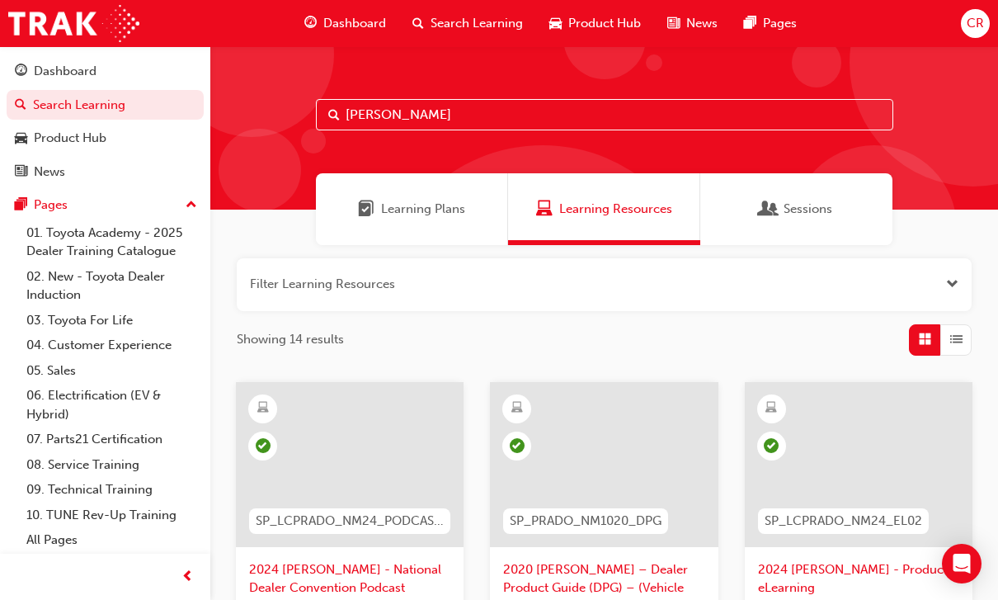
click at [584, 125] on input "[PERSON_NAME]" at bounding box center [604, 114] width 577 height 31
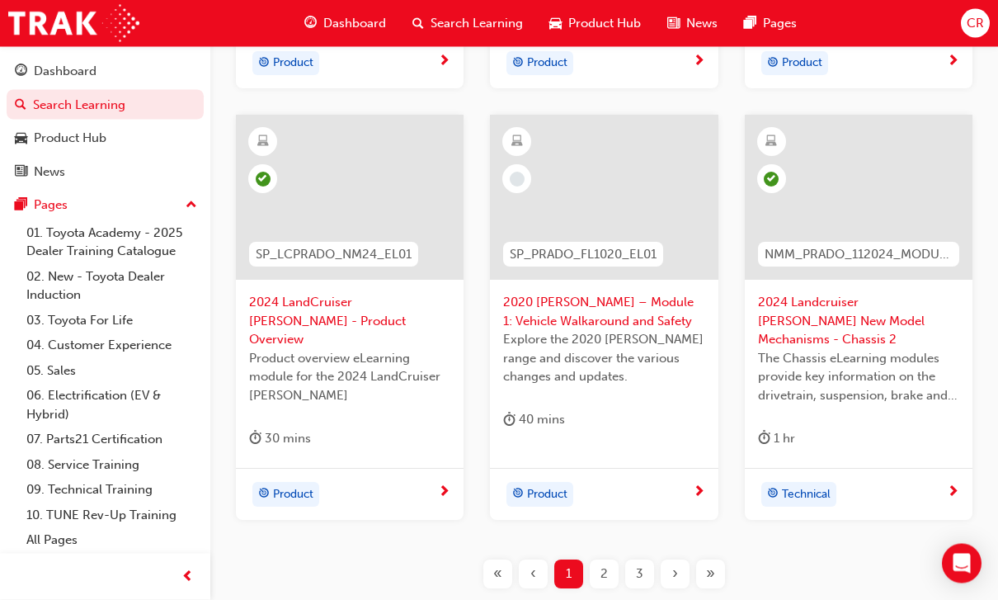
click at [601, 565] on span "2" at bounding box center [603, 574] width 7 height 19
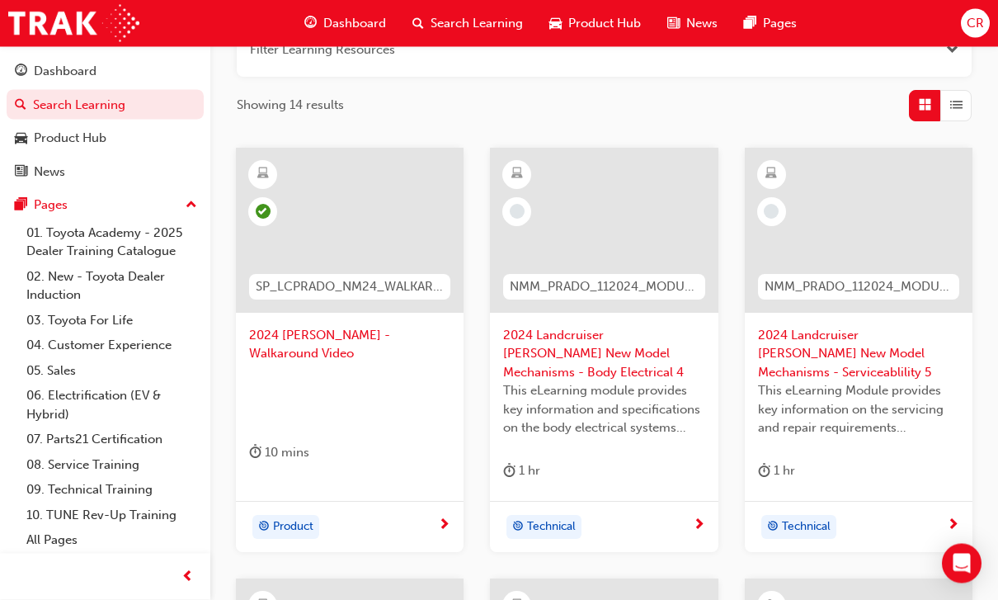
scroll to position [234, 0]
click at [568, 344] on span "2024 Landcruiser [PERSON_NAME] New Model Mechanisms - Body Electrical 4" at bounding box center [603, 354] width 201 height 56
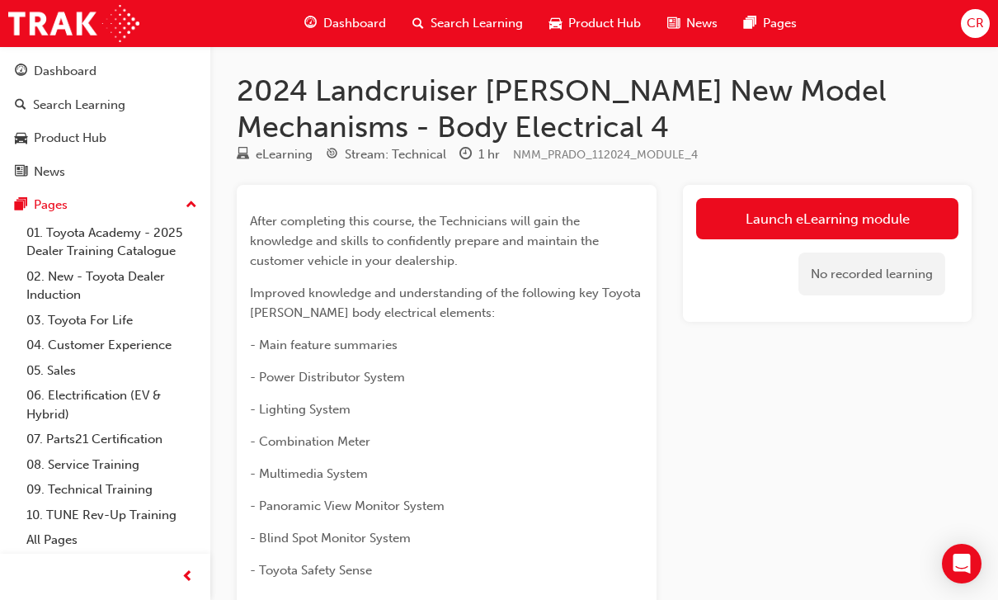
click at [687, 214] on link "Launch eLearning module" at bounding box center [827, 218] width 262 height 41
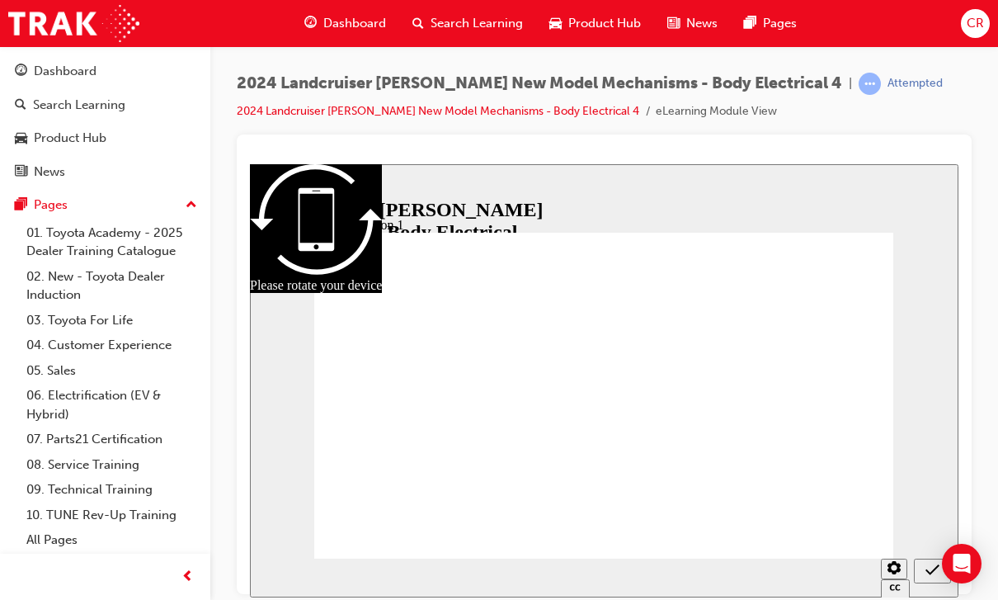
radio input "true"
radio input "false"
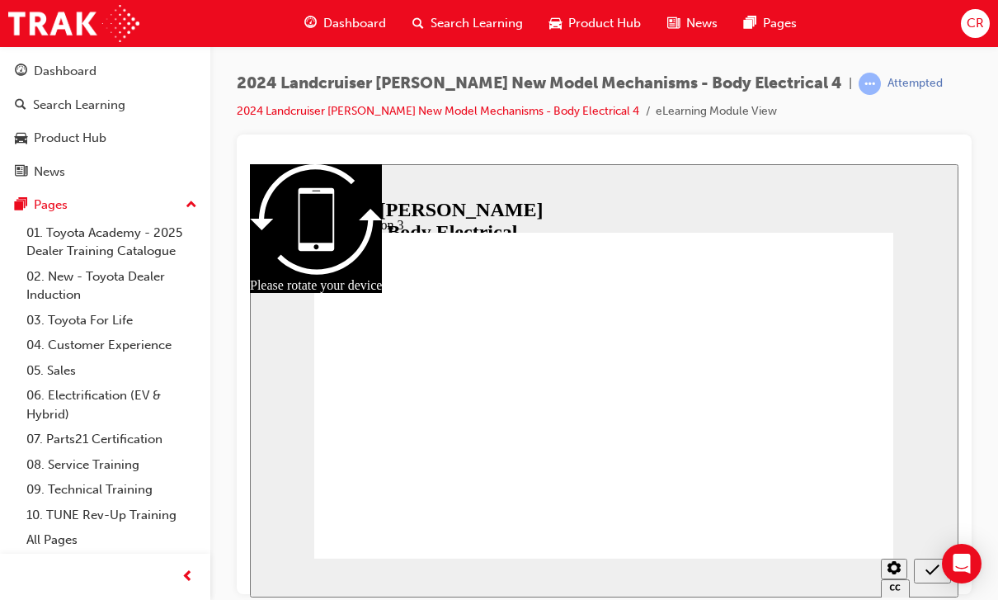
radio input "true"
radio input "false"
radio input "true"
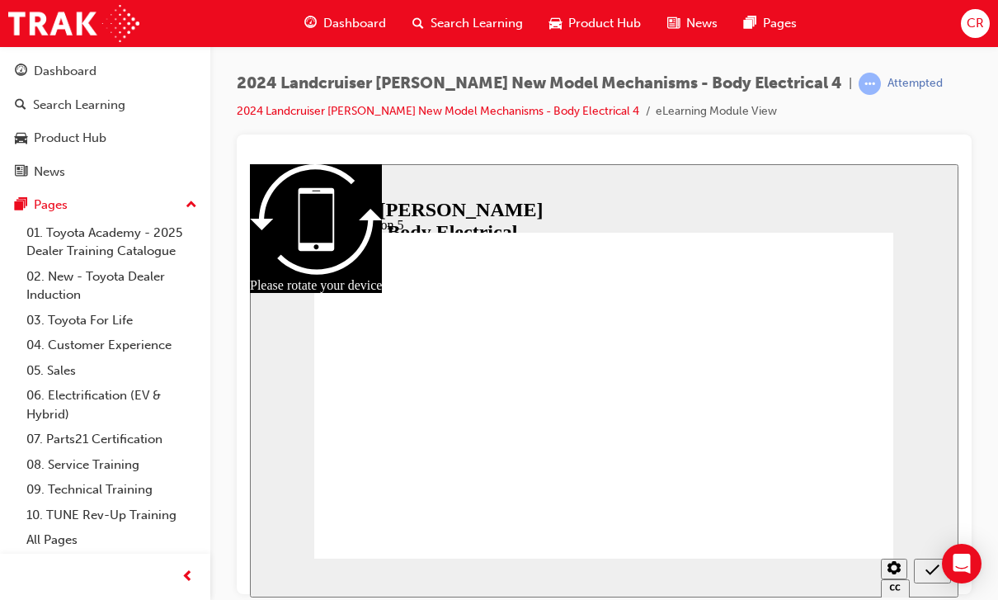
radio input "true"
radio input "false"
radio input "true"
click at [273, 195] on div "Sidebar Toggle" at bounding box center [270, 190] width 28 height 12
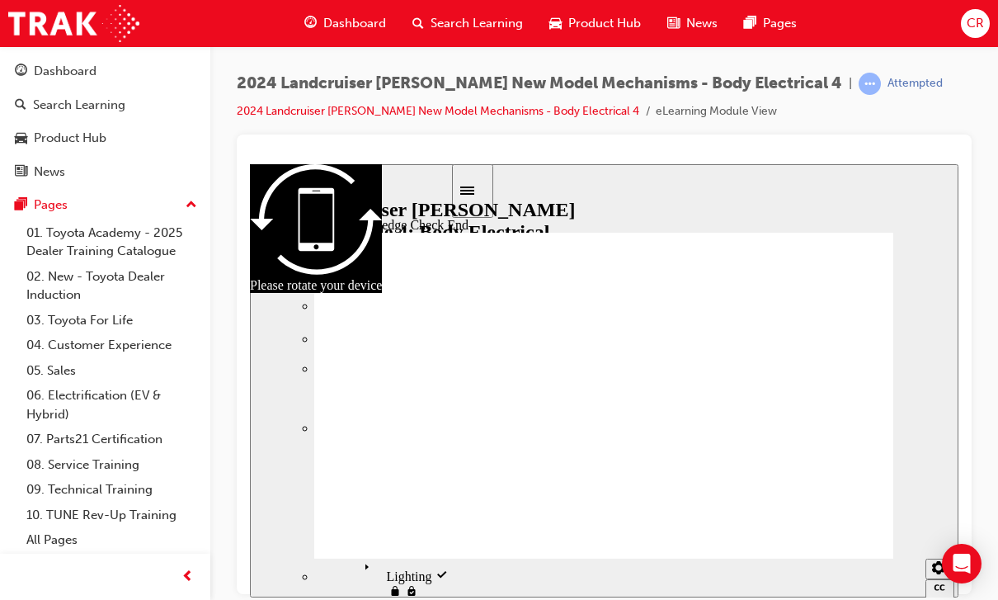
click at [638, 510] on button "Close" at bounding box center [604, 379] width 708 height 433
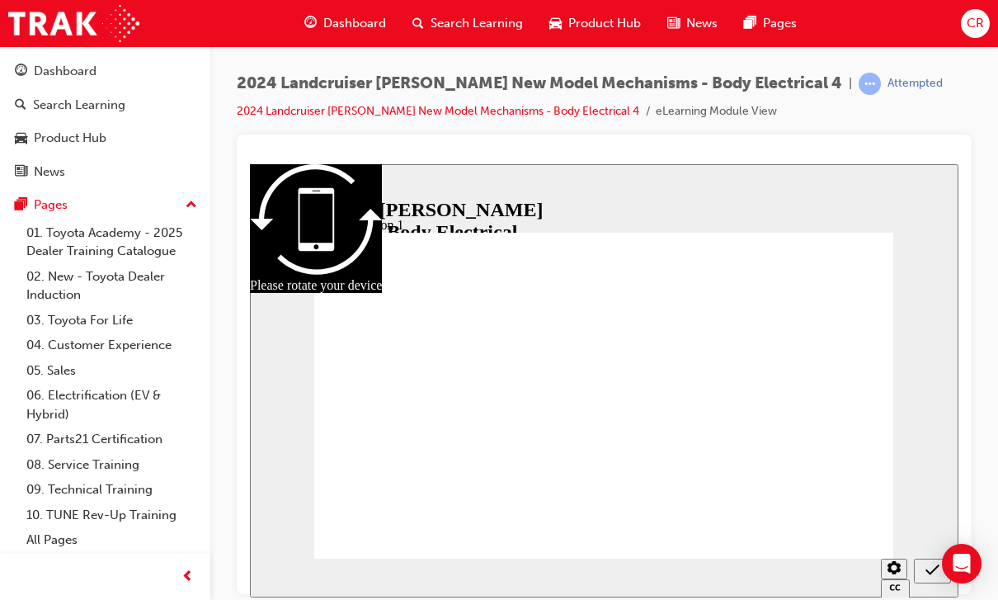
radio input "true"
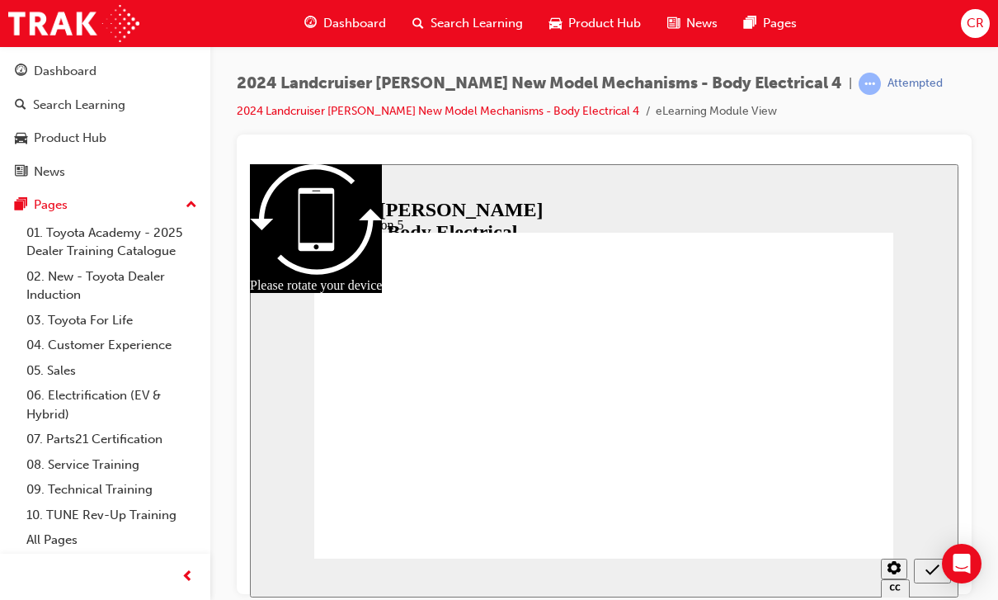
radio input "false"
radio input "true"
click at [262, 191] on icon "Sidebar Toggle" at bounding box center [265, 190] width 14 height 8
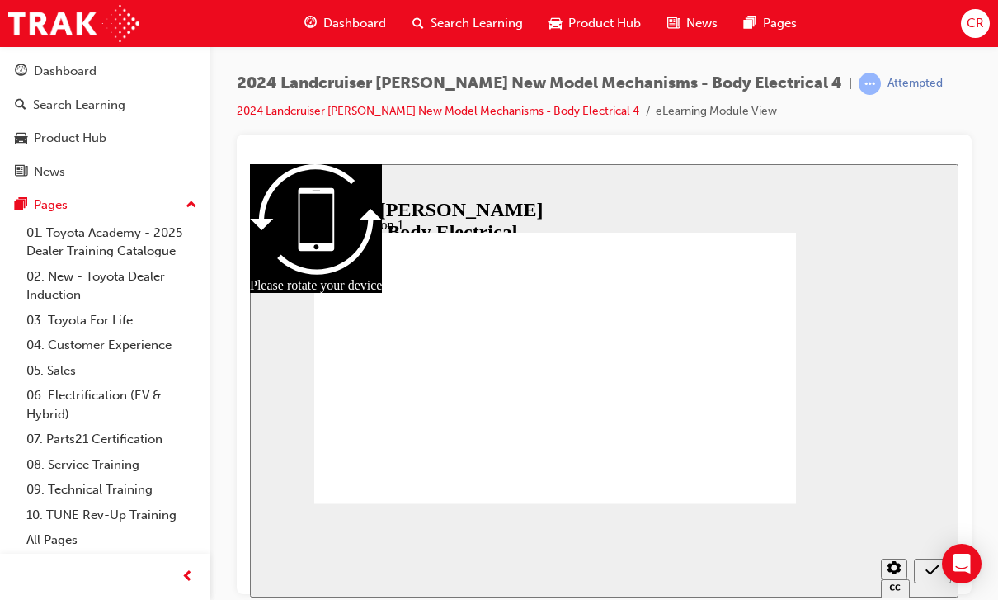
radio input "true"
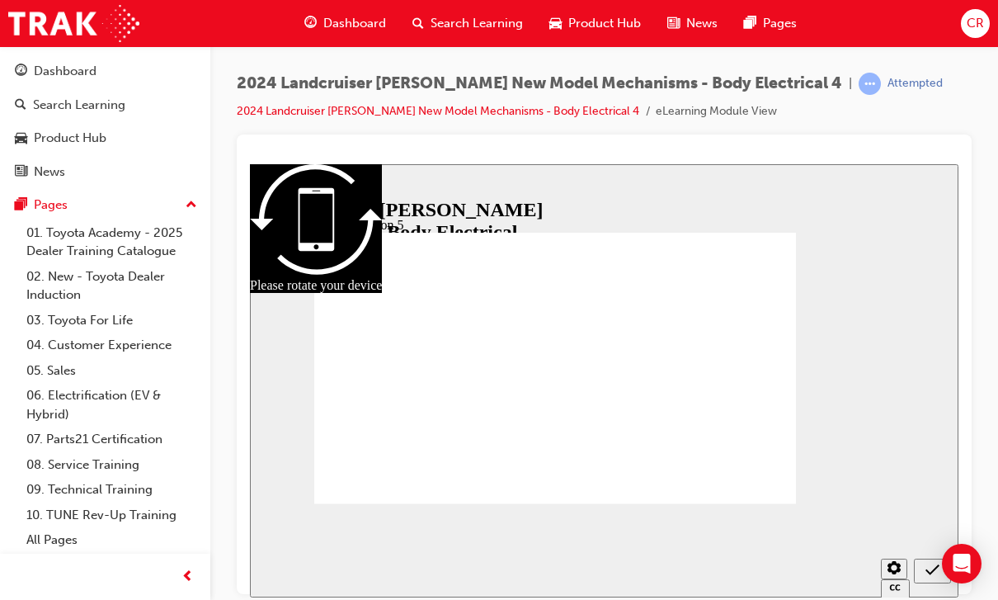
radio input "false"
radio input "true"
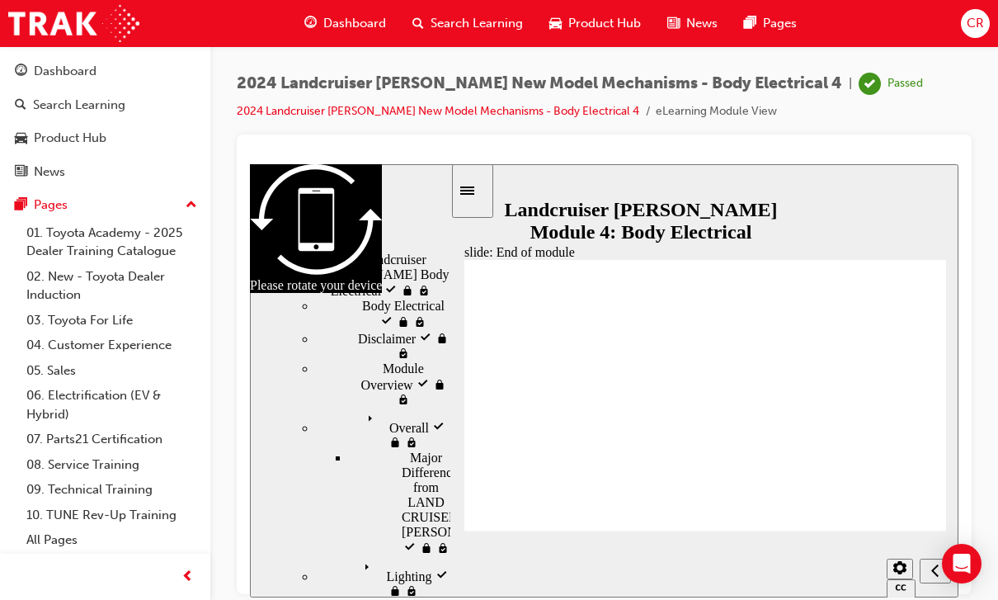
click at [129, 237] on link "01. Toyota Academy - 2025 Dealer Training Catalogue" at bounding box center [112, 242] width 184 height 44
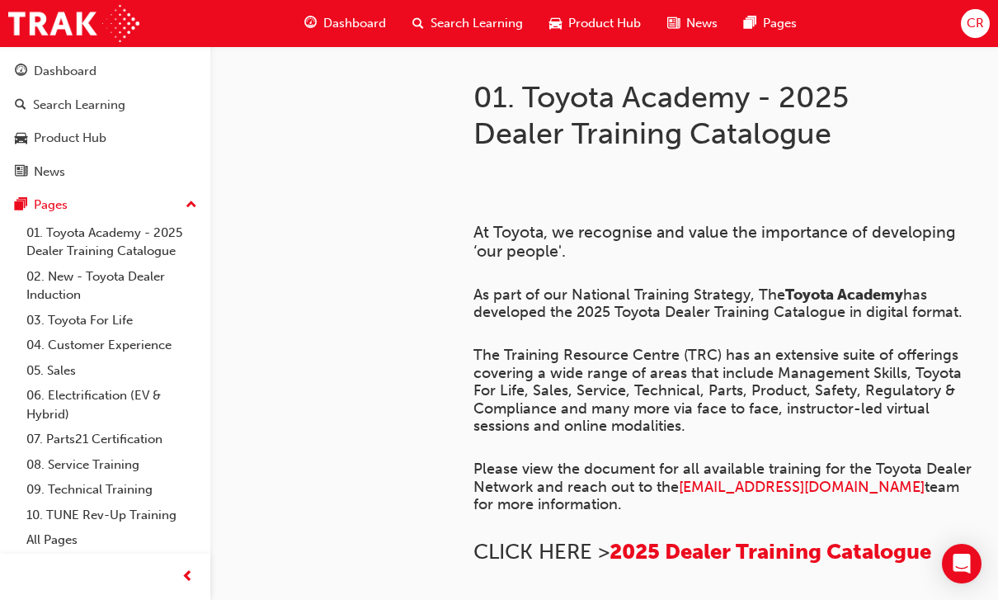
click at [474, 25] on span "Search Learning" at bounding box center [477, 23] width 92 height 19
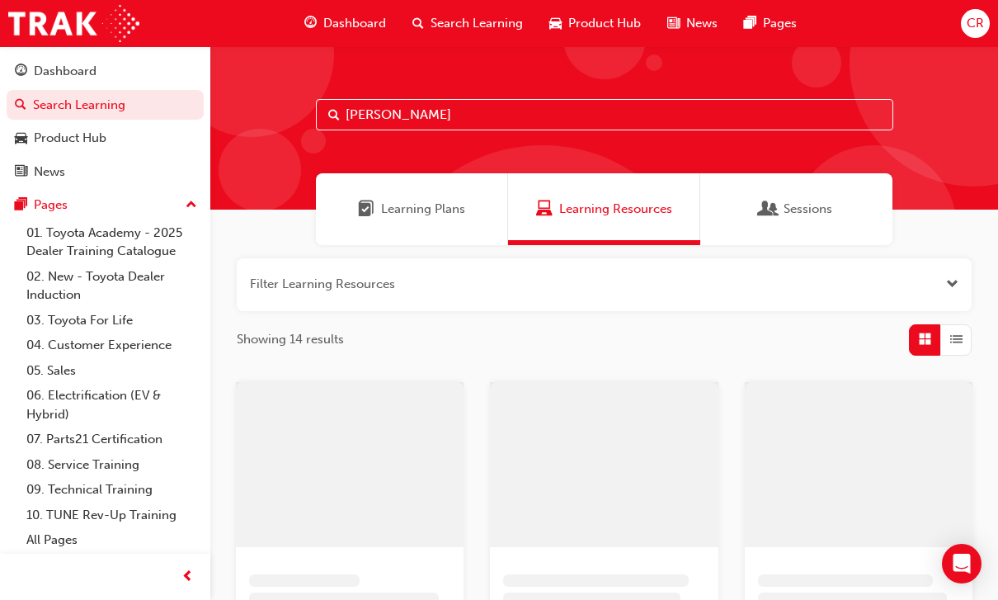
click at [853, 111] on input "[PERSON_NAME]" at bounding box center [604, 114] width 577 height 31
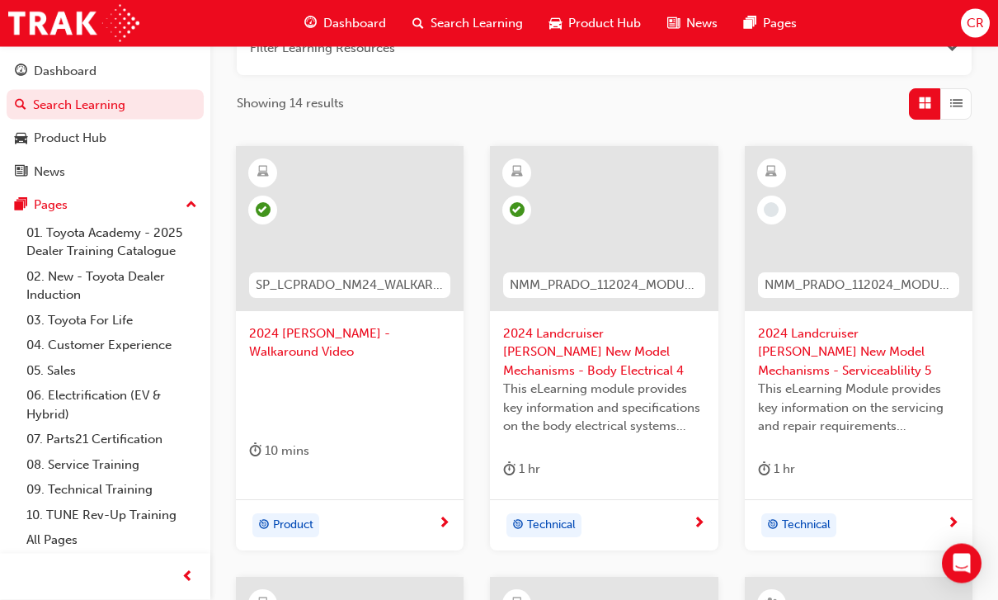
scroll to position [236, 0]
click at [895, 348] on span "2024 Landcruiser [PERSON_NAME] New Model Mechanisms - Serviceablility 5" at bounding box center [858, 352] width 201 height 56
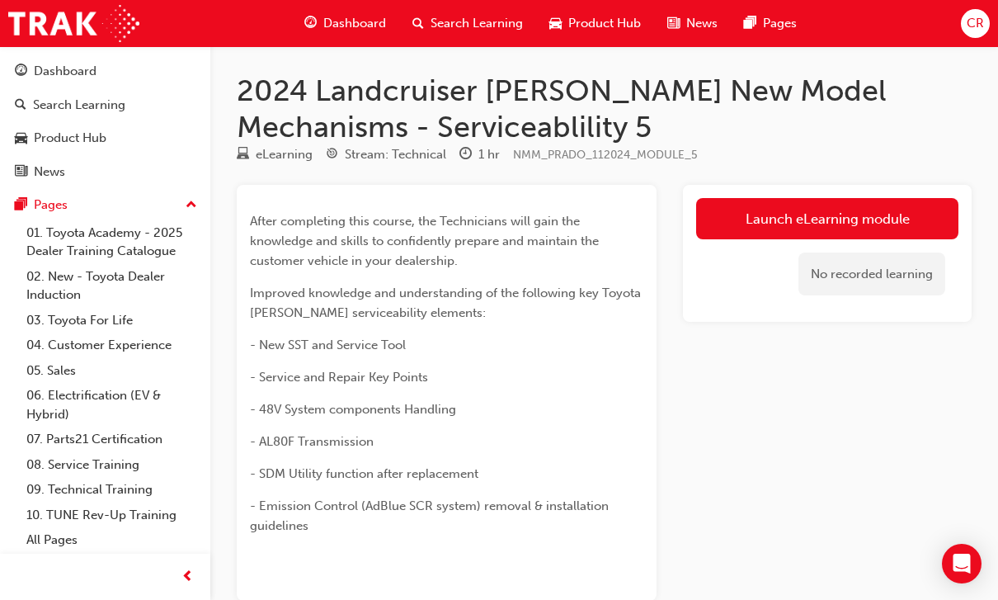
click at [896, 209] on link "Launch eLearning module" at bounding box center [827, 218] width 262 height 41
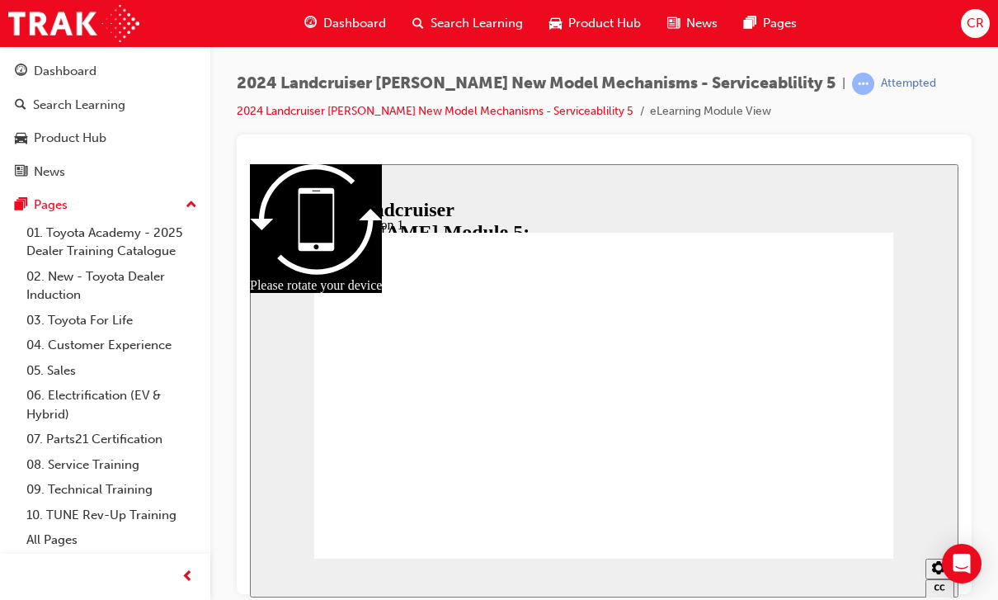
radio input "true"
click at [950, 430] on div "slide: Question 3 Knowledge Check – Question 3 Why is it necessary to perform i…" at bounding box center [604, 379] width 708 height 433
radio input "false"
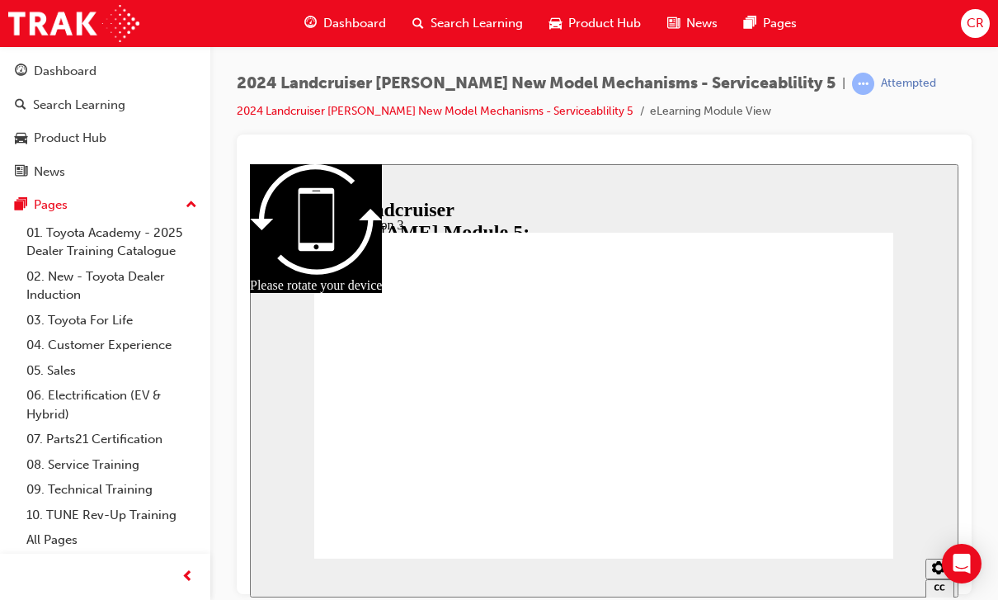
radio input "true"
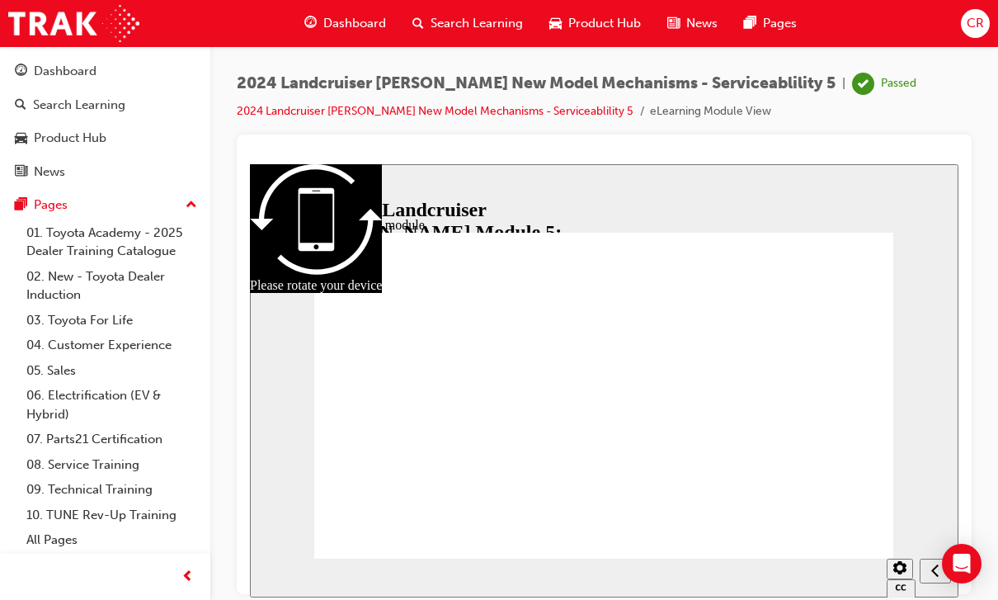
click at [473, 37] on div "Search Learning" at bounding box center [467, 24] width 137 height 34
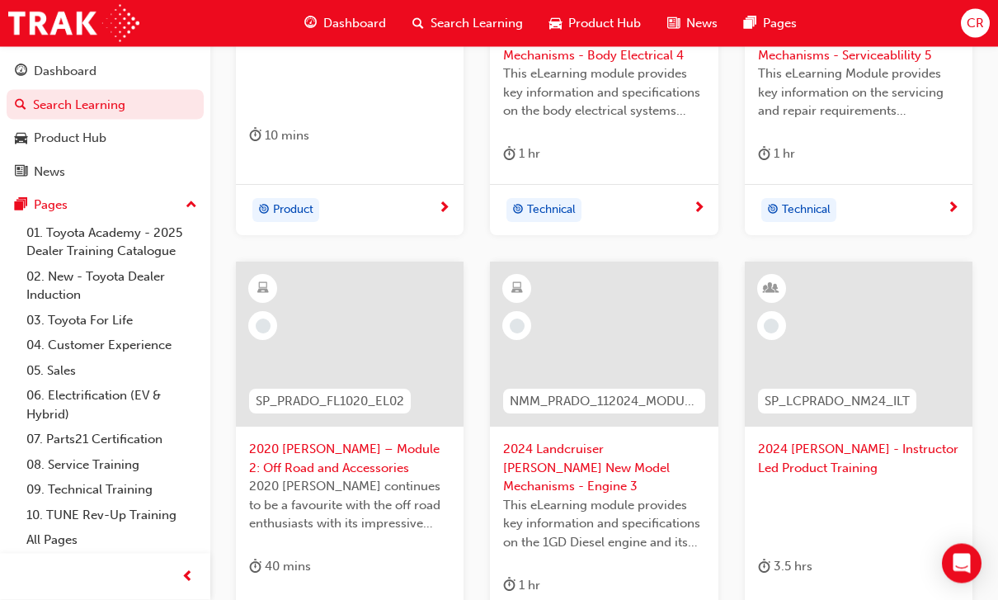
scroll to position [551, 0]
click at [629, 455] on span "2024 Landcruiser [PERSON_NAME] New Model Mechanisms - Engine 3" at bounding box center [603, 468] width 201 height 56
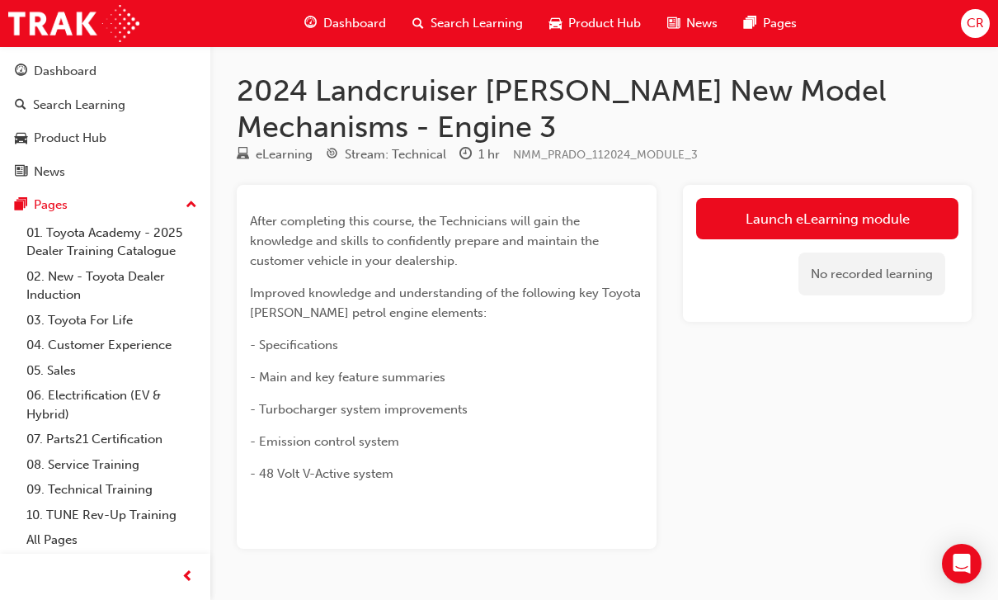
click at [866, 217] on link "Launch eLearning module" at bounding box center [827, 218] width 262 height 41
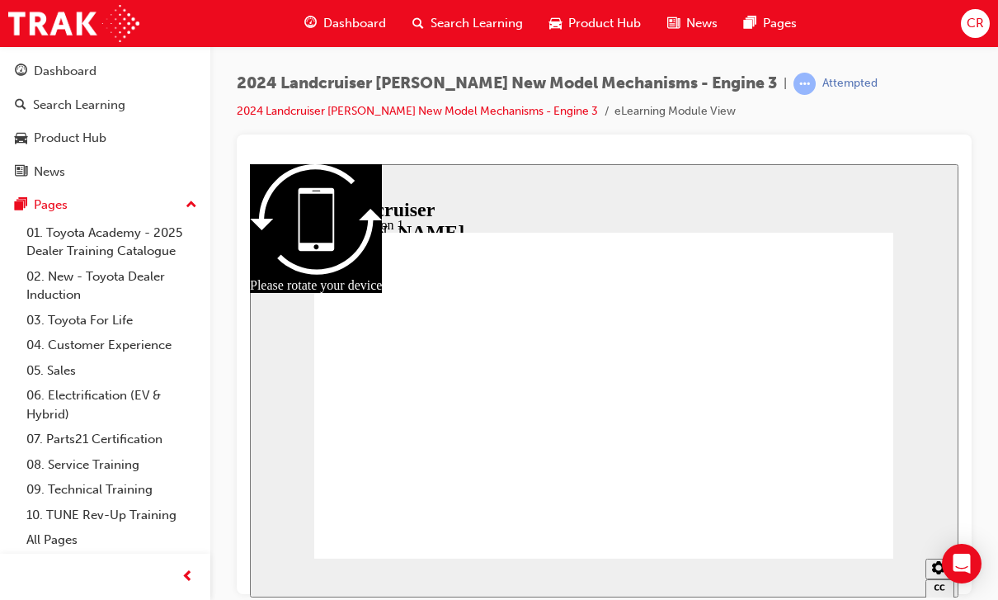
radio input "true"
radio input "false"
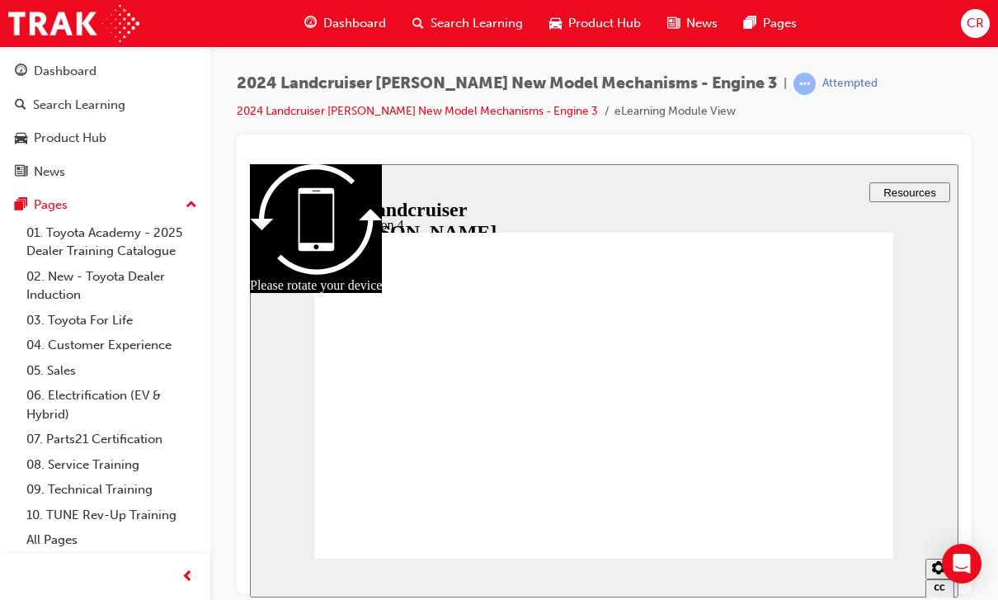
radio input "true"
click at [271, 194] on icon "Sidebar Toggle" at bounding box center [265, 190] width 14 height 8
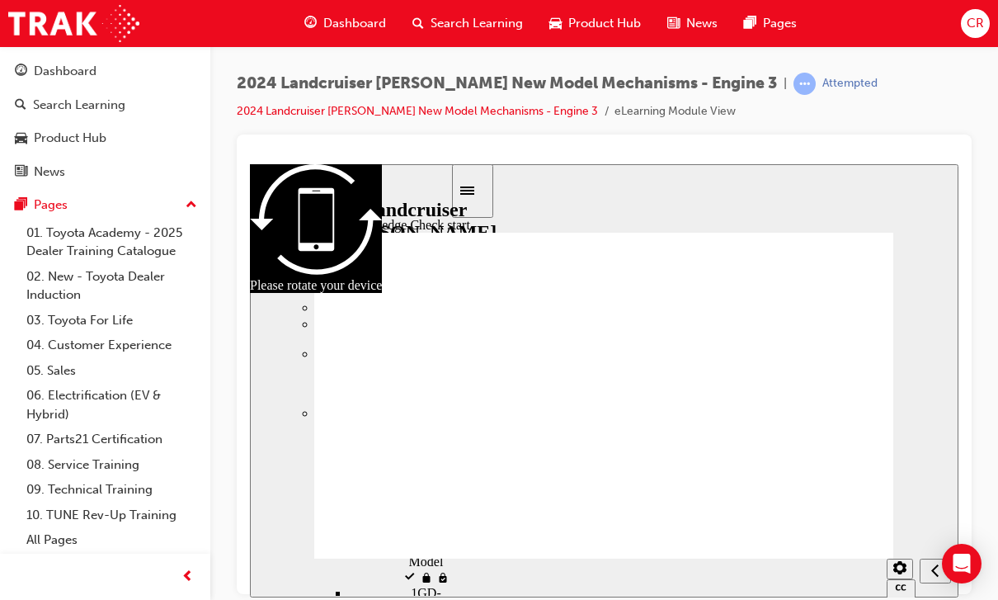
click at [685, 376] on button "Close" at bounding box center [604, 379] width 708 height 433
radio input "true"
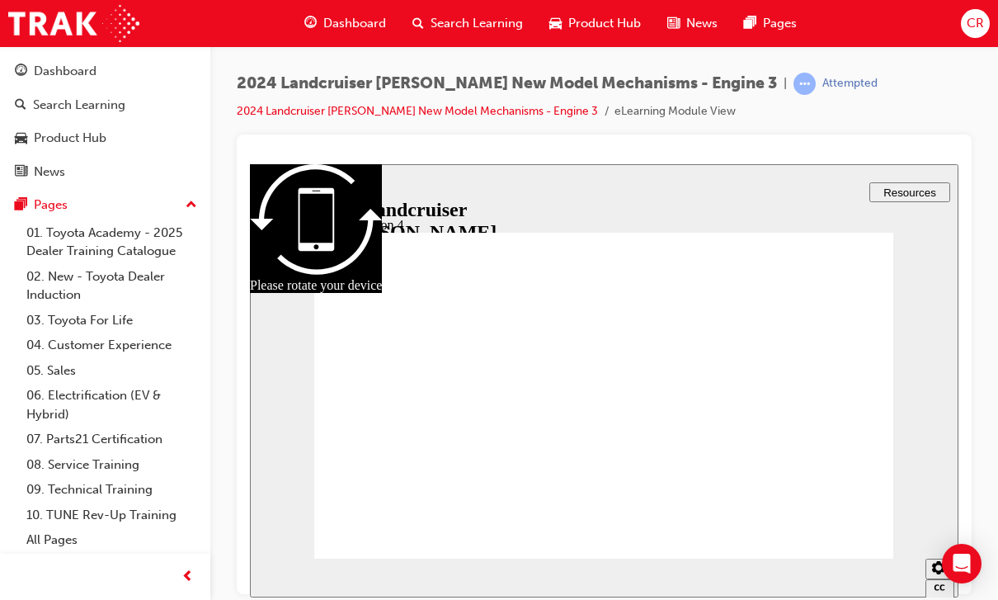
radio input "true"
click at [491, 30] on span "Search Learning" at bounding box center [477, 23] width 92 height 19
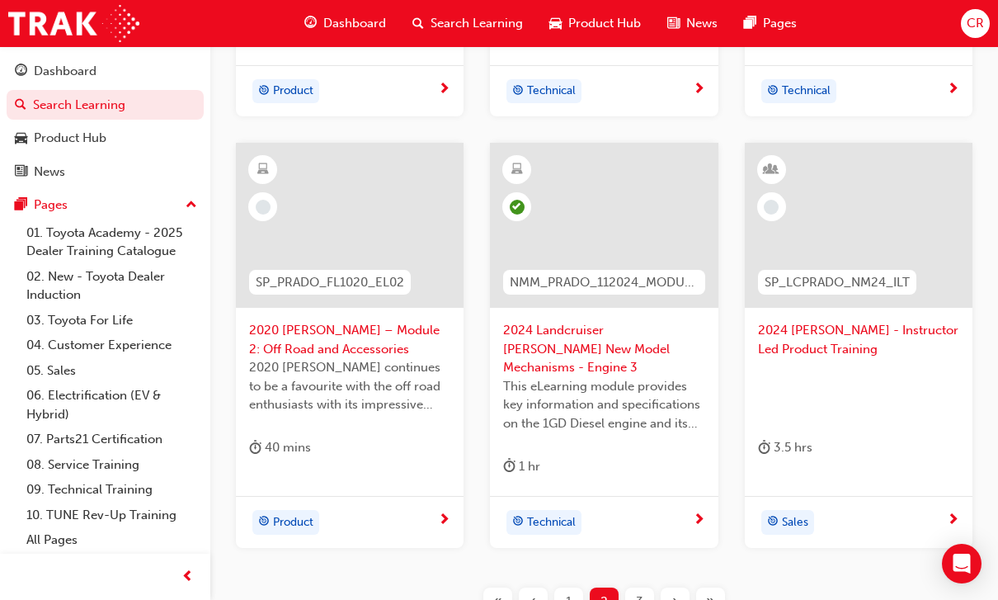
scroll to position [673, 0]
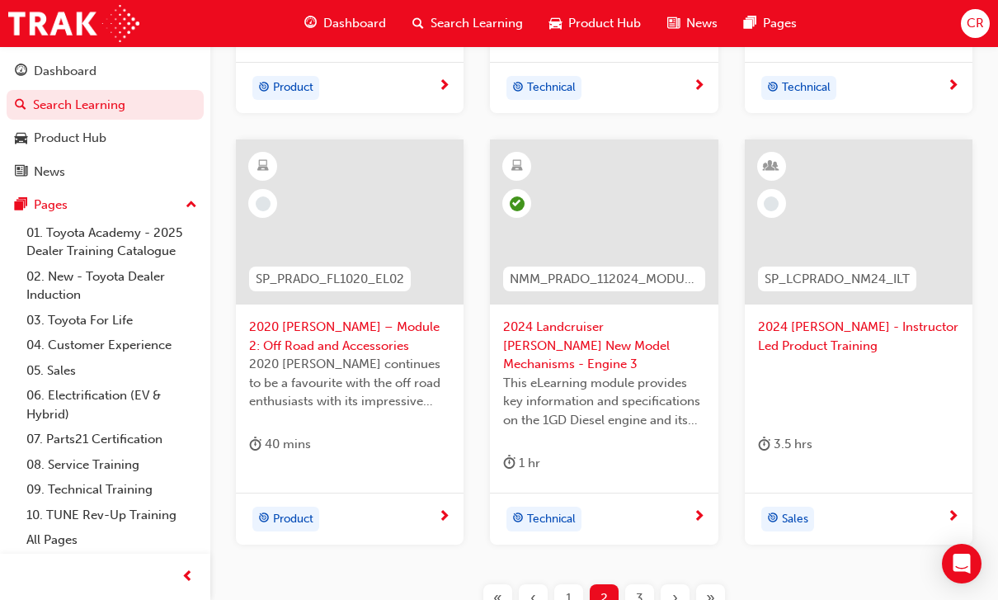
click at [840, 331] on span "2024 [PERSON_NAME] - Instructor Led Product Training" at bounding box center [858, 336] width 201 height 37
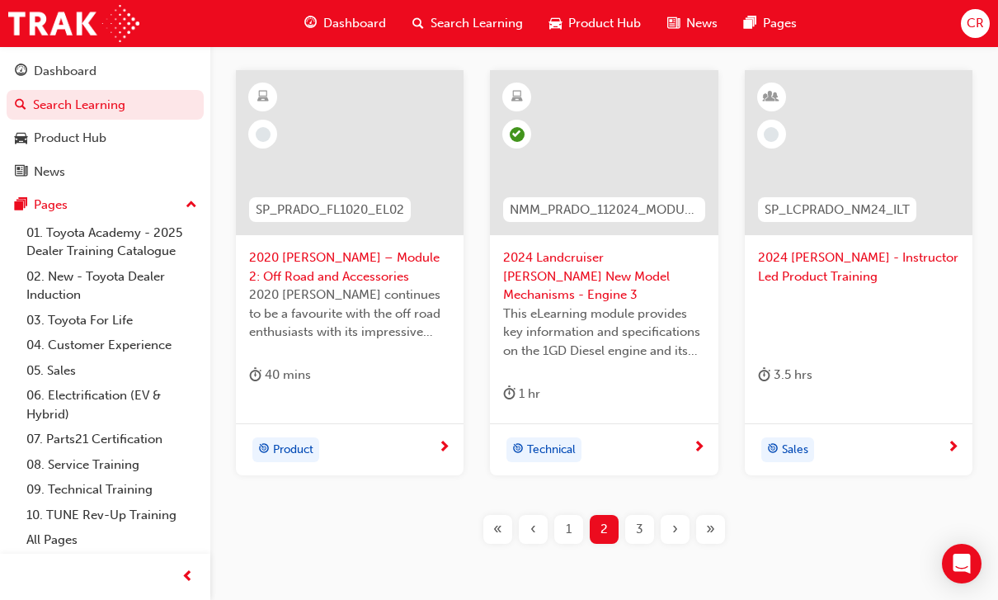
click at [647, 515] on div "3" at bounding box center [639, 529] width 29 height 29
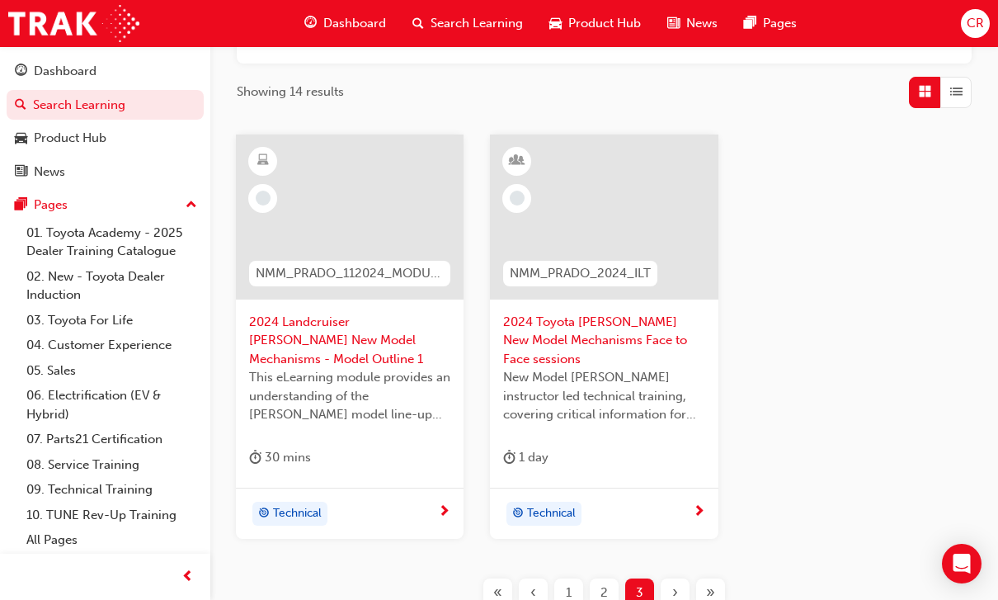
scroll to position [249, 0]
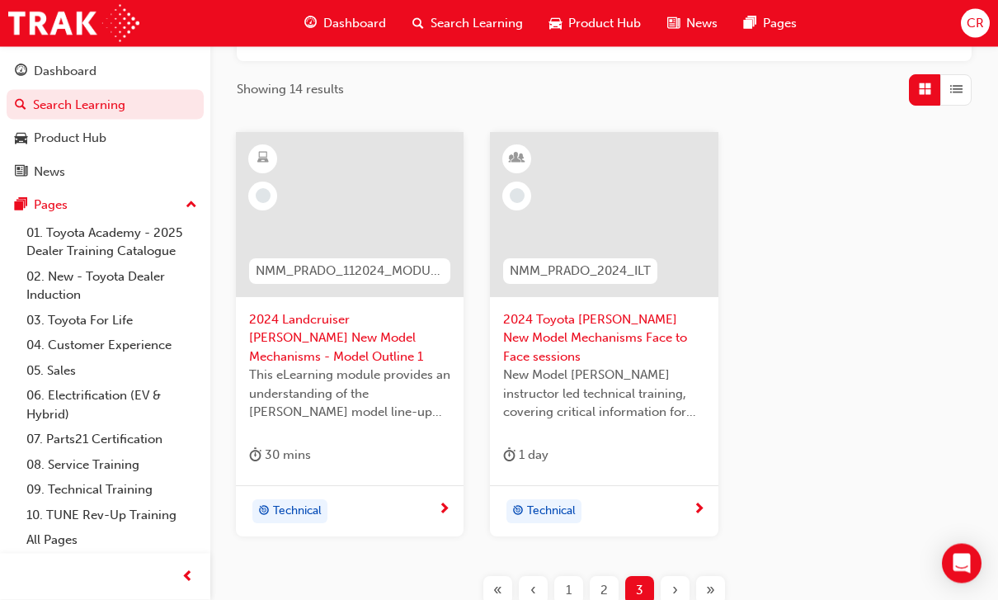
click at [346, 322] on span "2024 Landcruiser Prado New Model Mechanisms - Model Outline 1" at bounding box center [349, 339] width 201 height 56
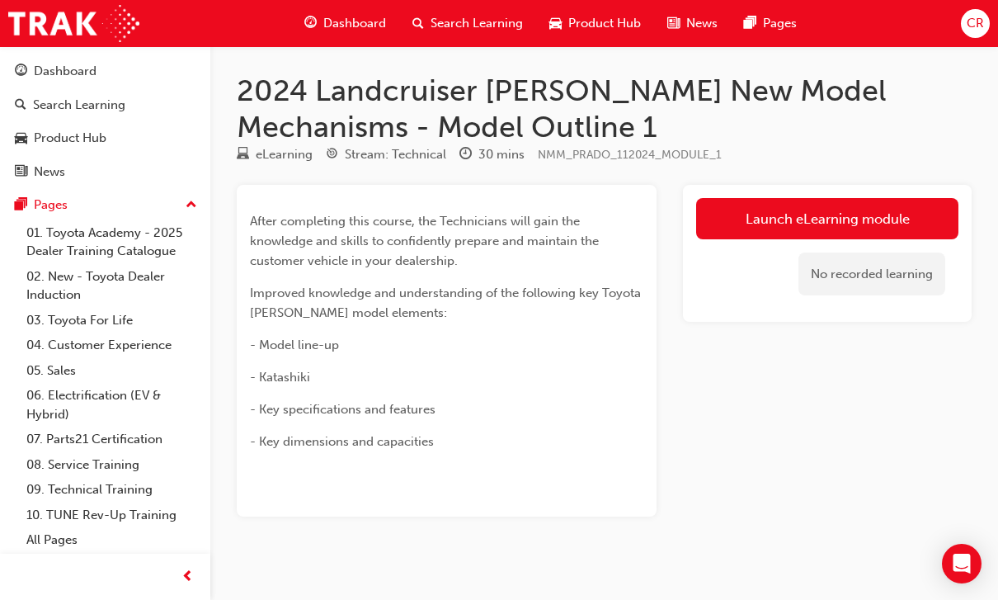
click at [863, 219] on link "Launch eLearning module" at bounding box center [827, 218] width 262 height 41
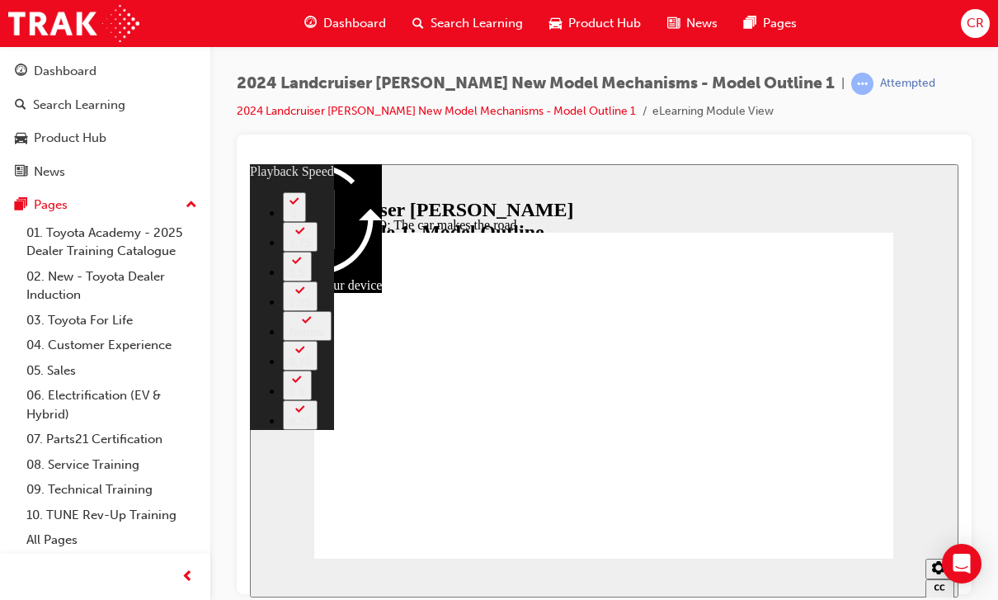
type input "59"
type input "86"
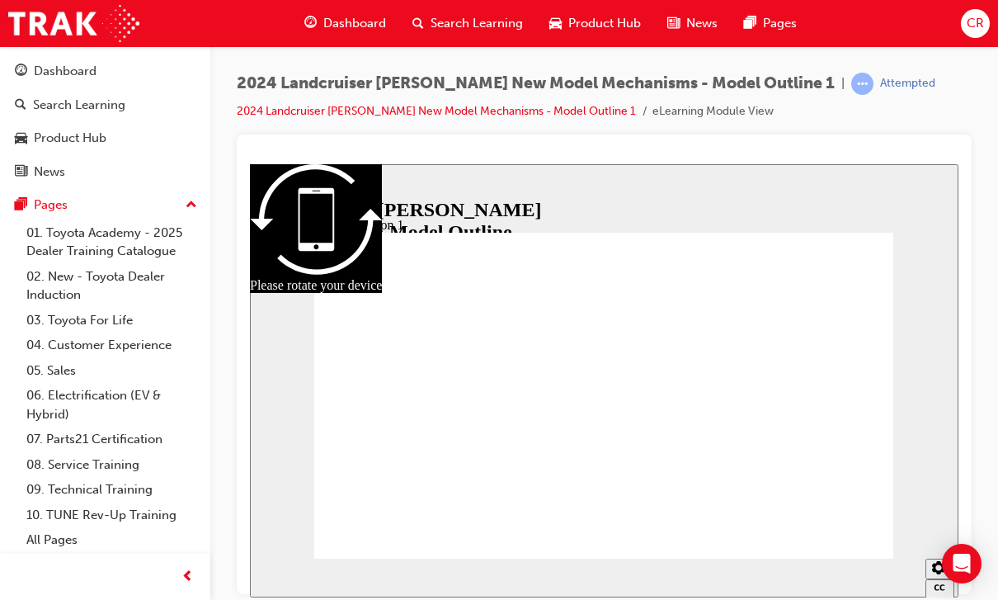
radio input "true"
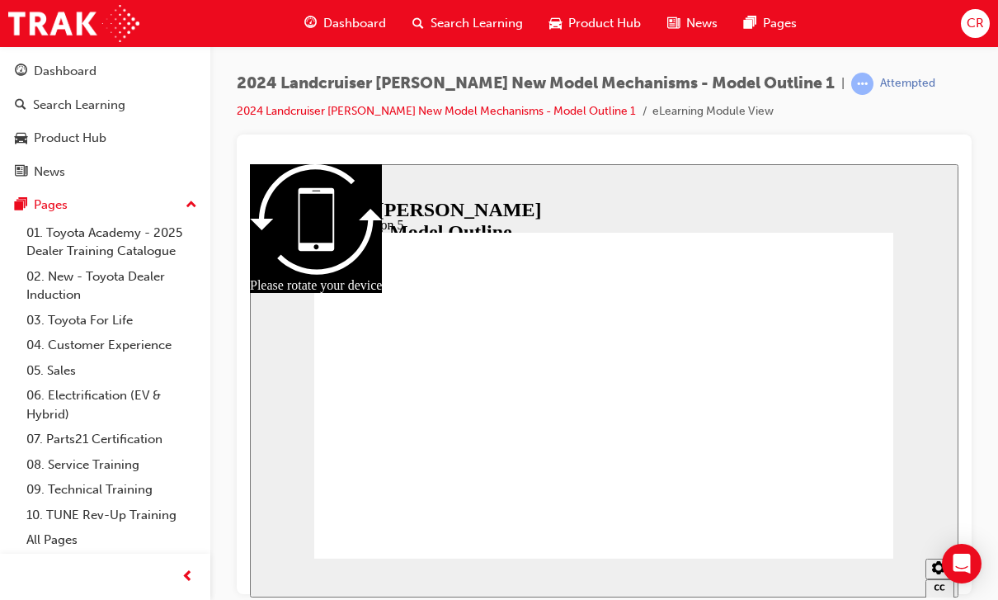
radio input "true"
radio input "false"
radio input "true"
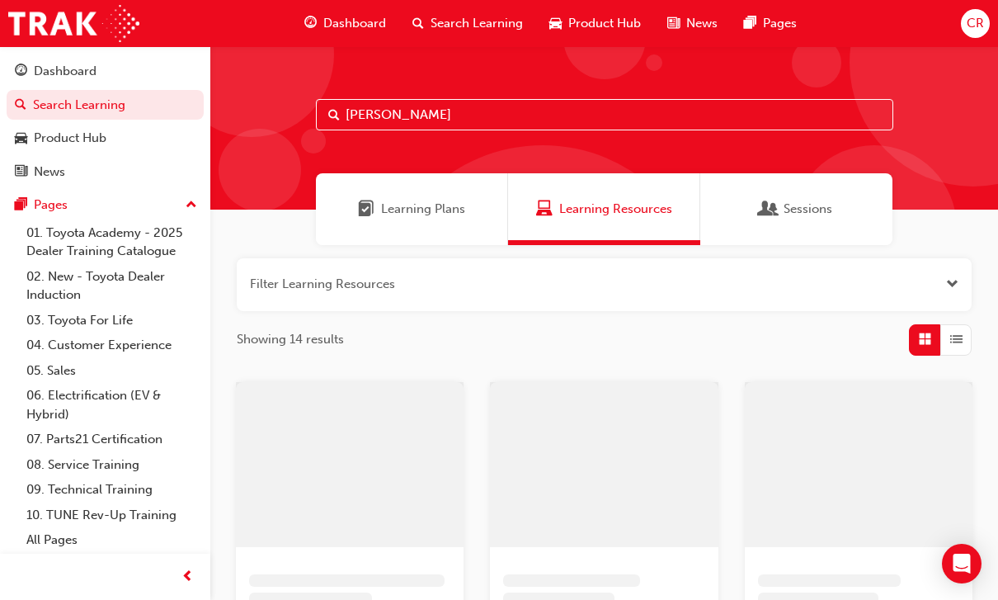
click at [844, 120] on input "[PERSON_NAME]" at bounding box center [604, 114] width 577 height 31
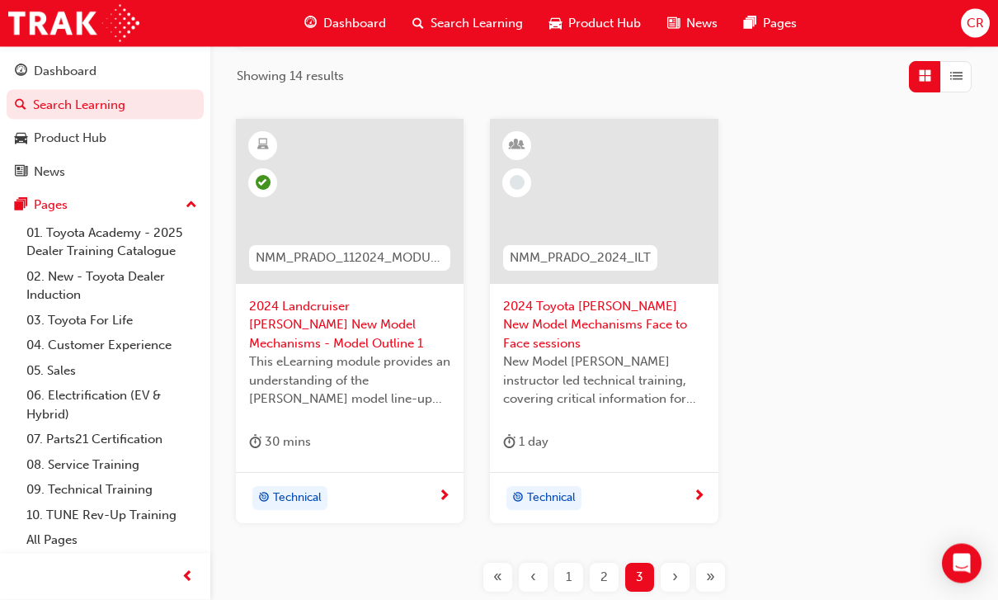
scroll to position [263, 0]
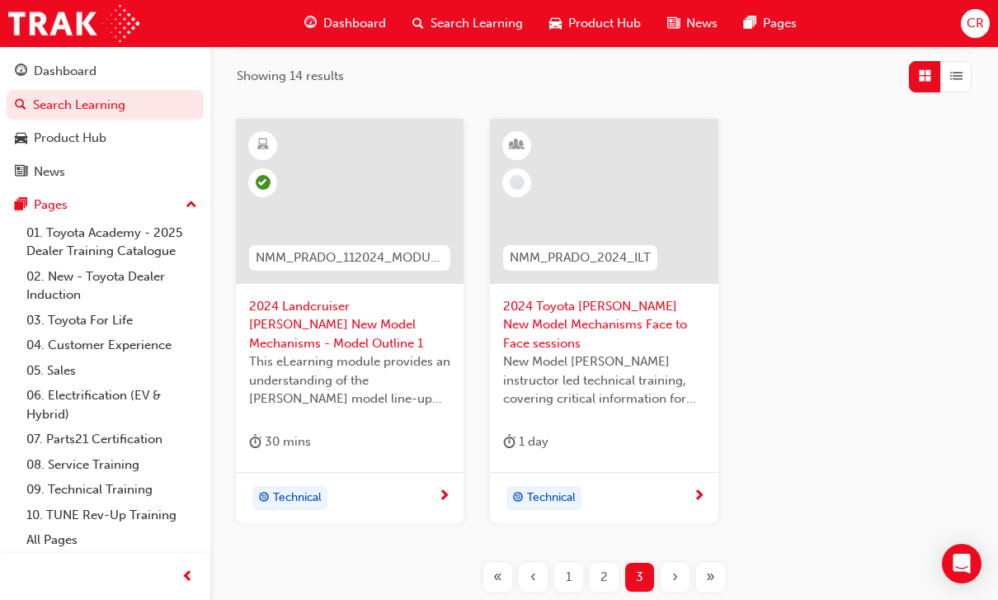
click at [652, 307] on span "2024 Toyota Prado New Model Mechanisms Face to Face sessions" at bounding box center [603, 325] width 201 height 56
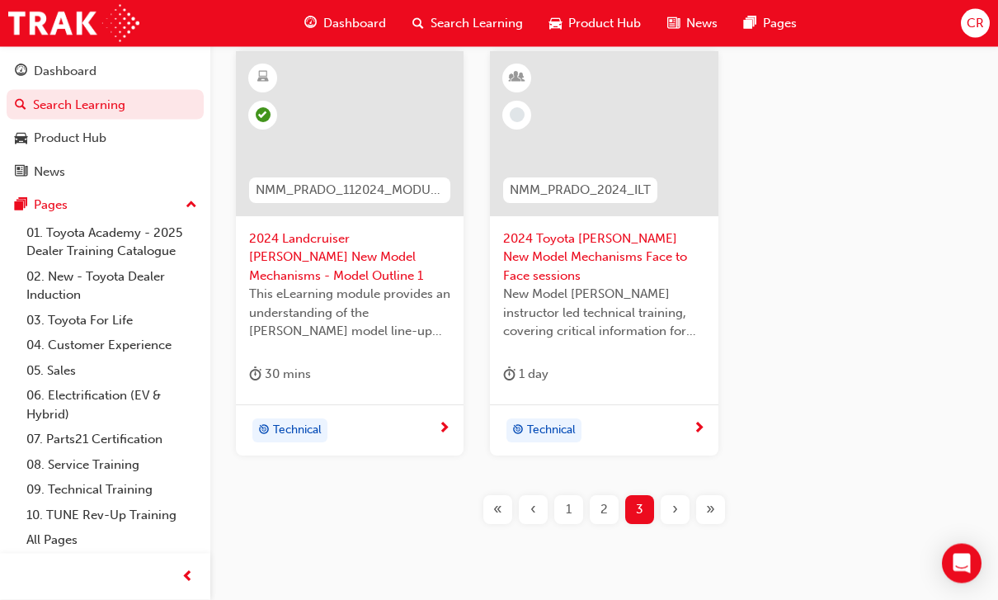
scroll to position [332, 0]
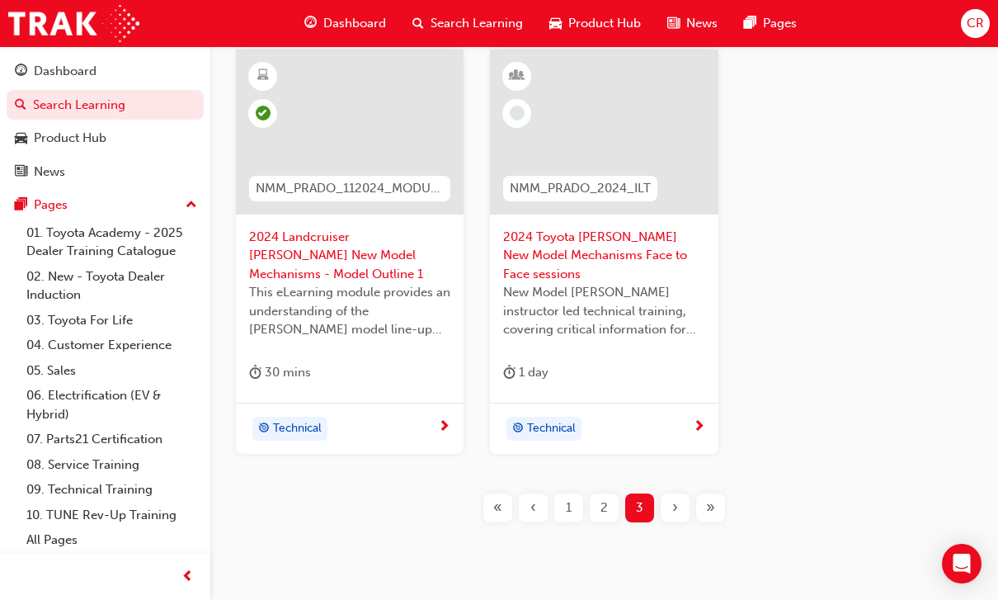
click at [614, 503] on div "2" at bounding box center [604, 507] width 29 height 29
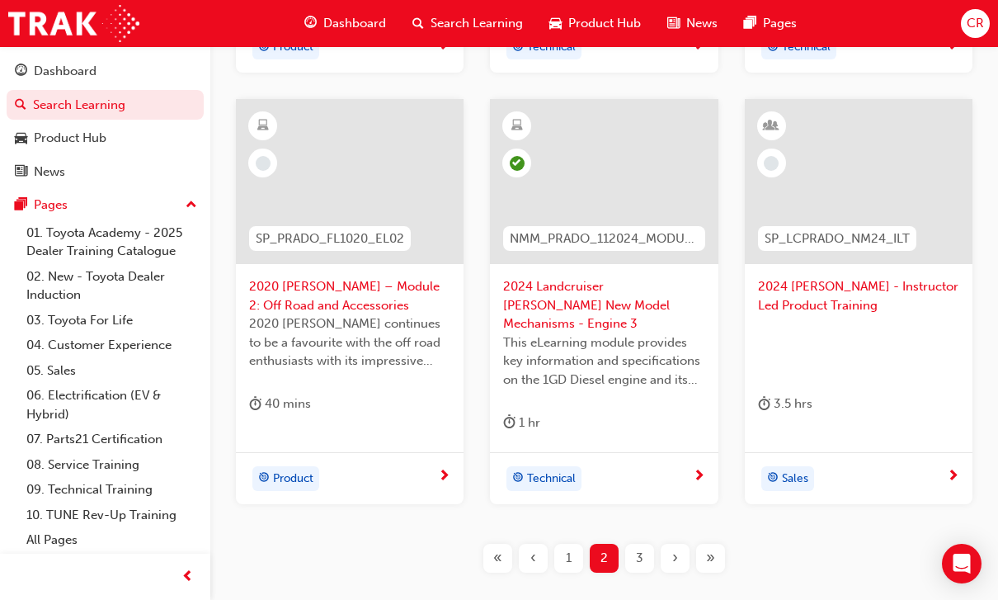
scroll to position [720, 0]
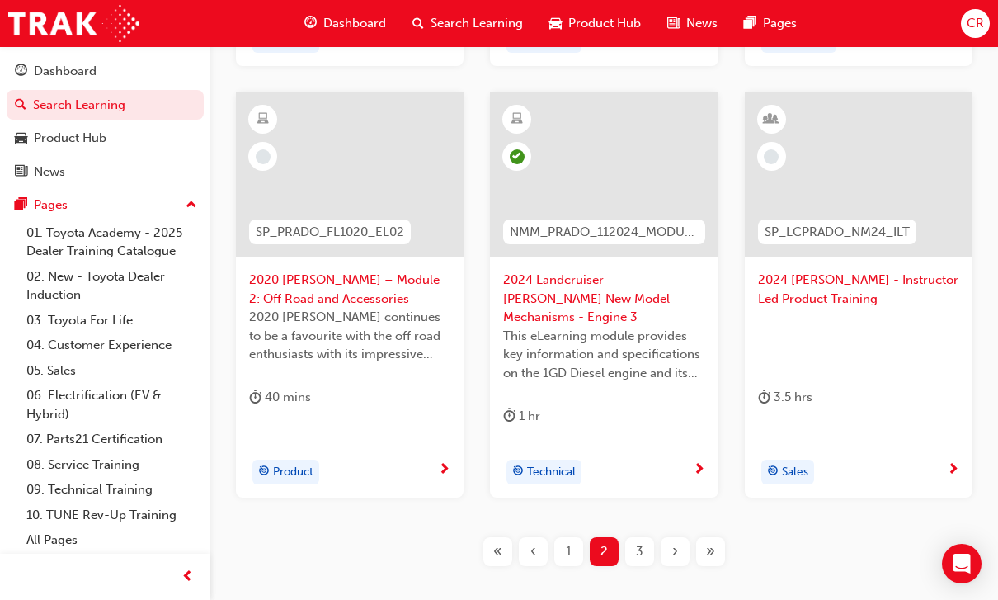
click at [575, 537] on div "1" at bounding box center [568, 551] width 29 height 29
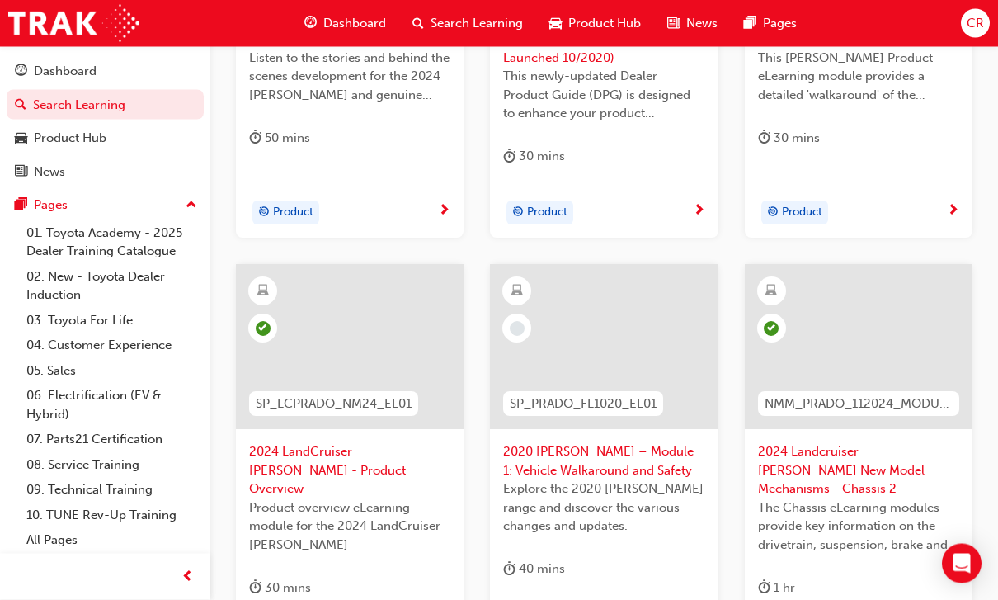
scroll to position [592, 0]
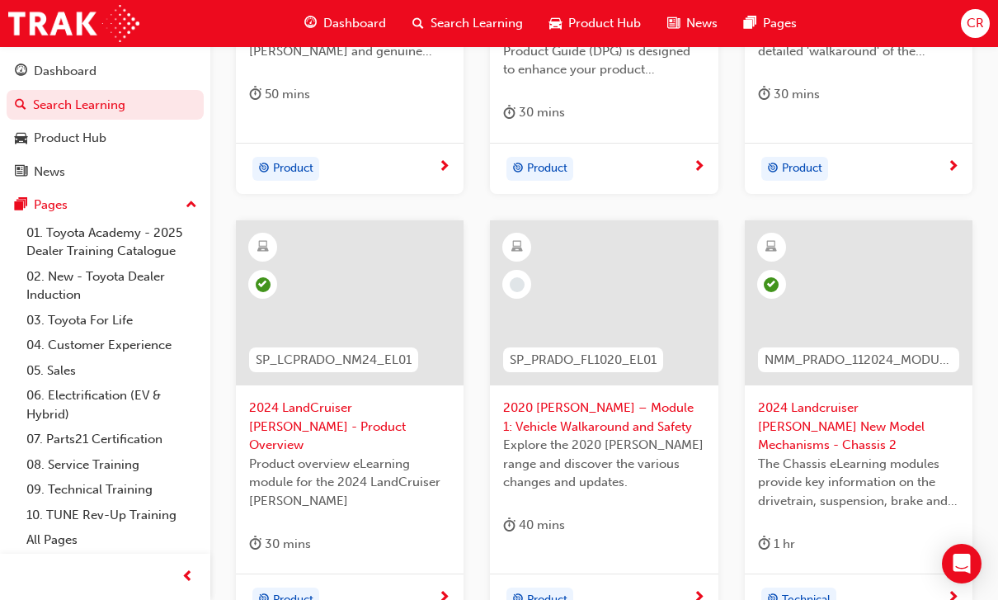
click at [606, 416] on span "2020 [PERSON_NAME] – Module 1: Vehicle Walkaround and Safety" at bounding box center [603, 416] width 201 height 37
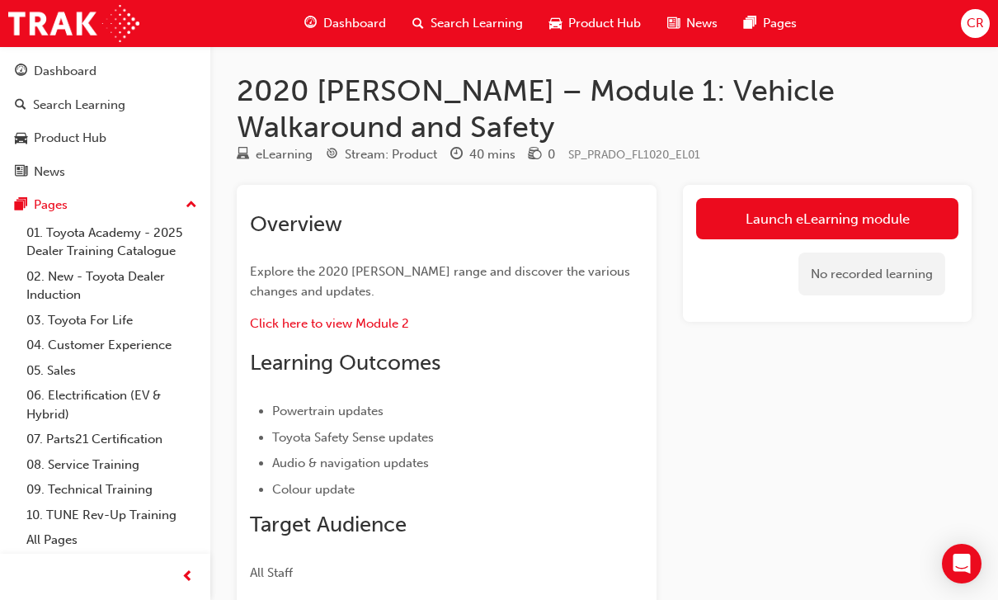
click at [872, 216] on link "Launch eLearning module" at bounding box center [827, 218] width 262 height 41
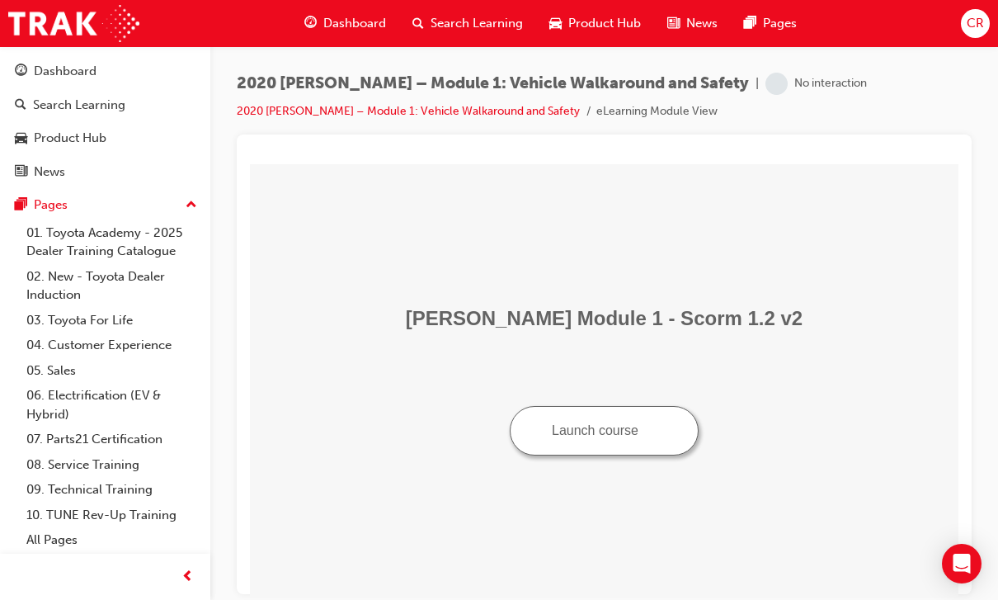
click at [654, 434] on img "Launch course: opens in new window" at bounding box center [651, 428] width 12 height 12
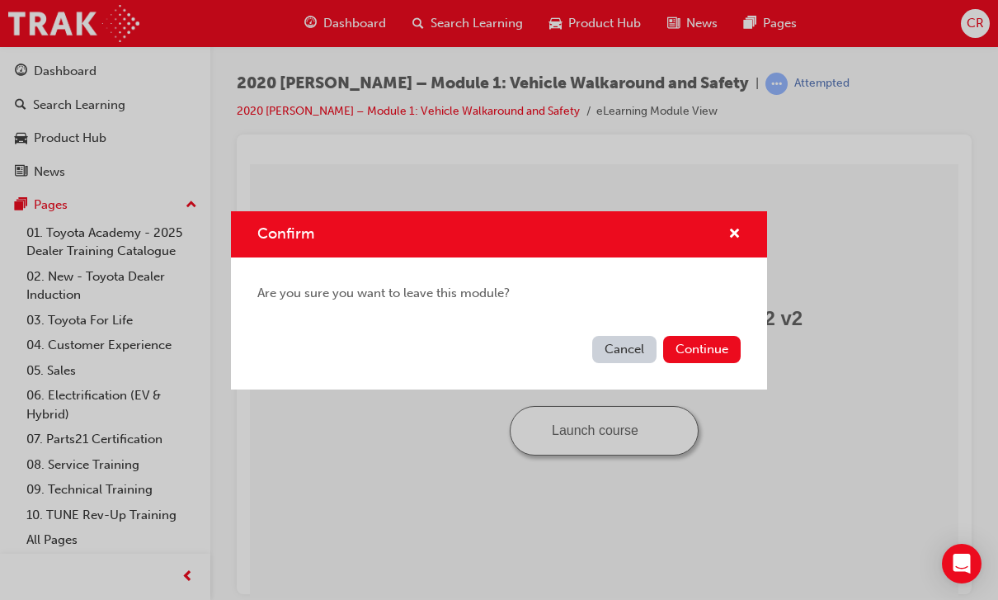
click at [633, 355] on button "Cancel" at bounding box center [624, 349] width 64 height 27
click at [716, 343] on button "Continue" at bounding box center [702, 349] width 78 height 27
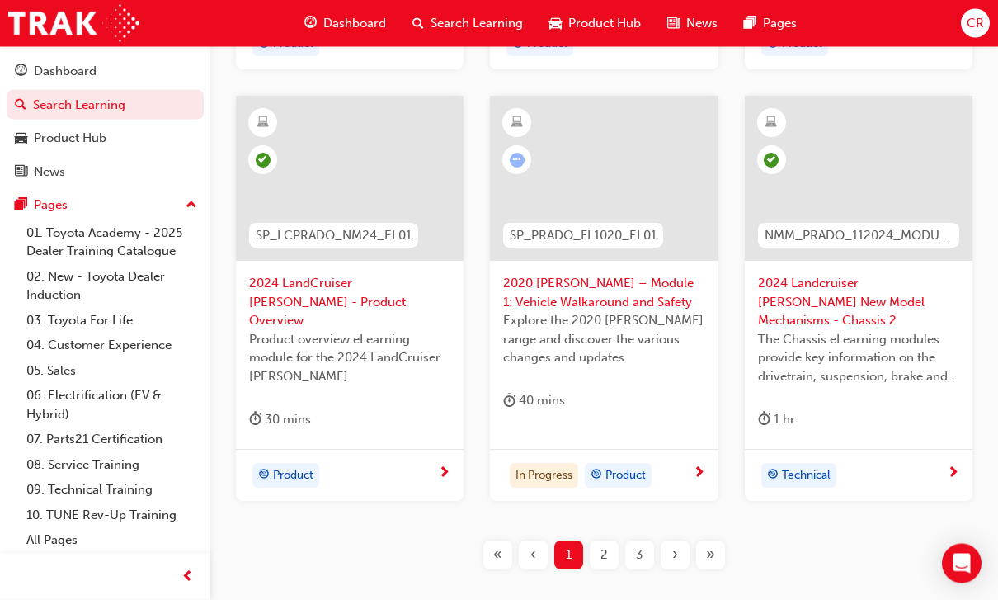
click at [609, 541] on div "2" at bounding box center [604, 555] width 29 height 29
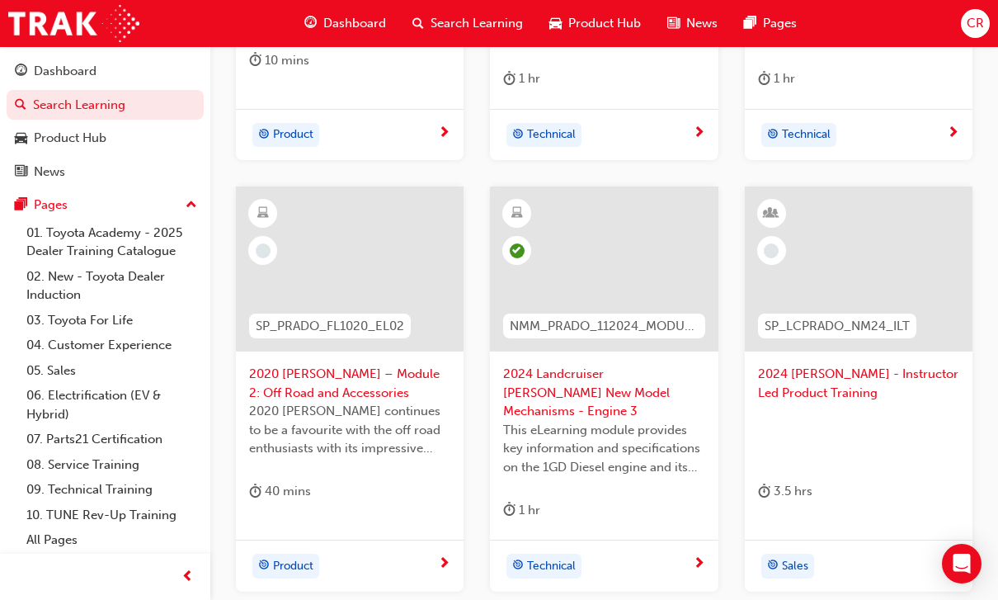
scroll to position [630, 0]
